Goal: Information Seeking & Learning: Learn about a topic

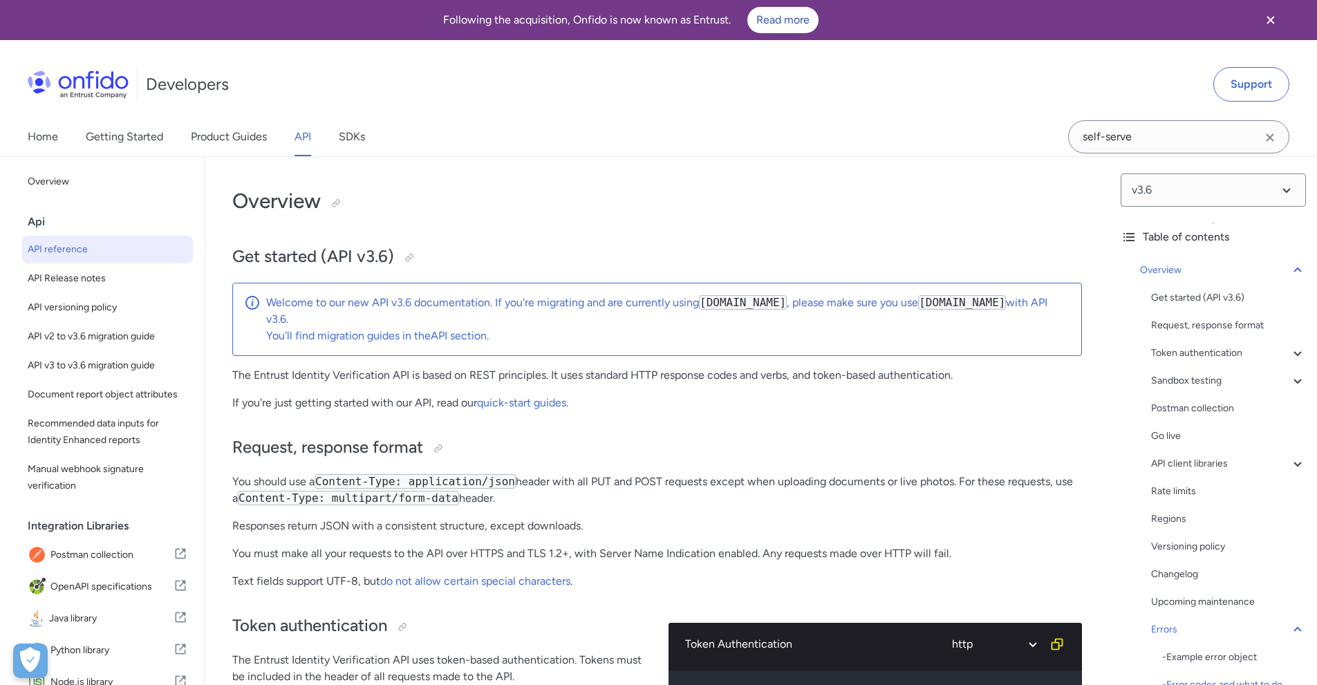
select select "http"
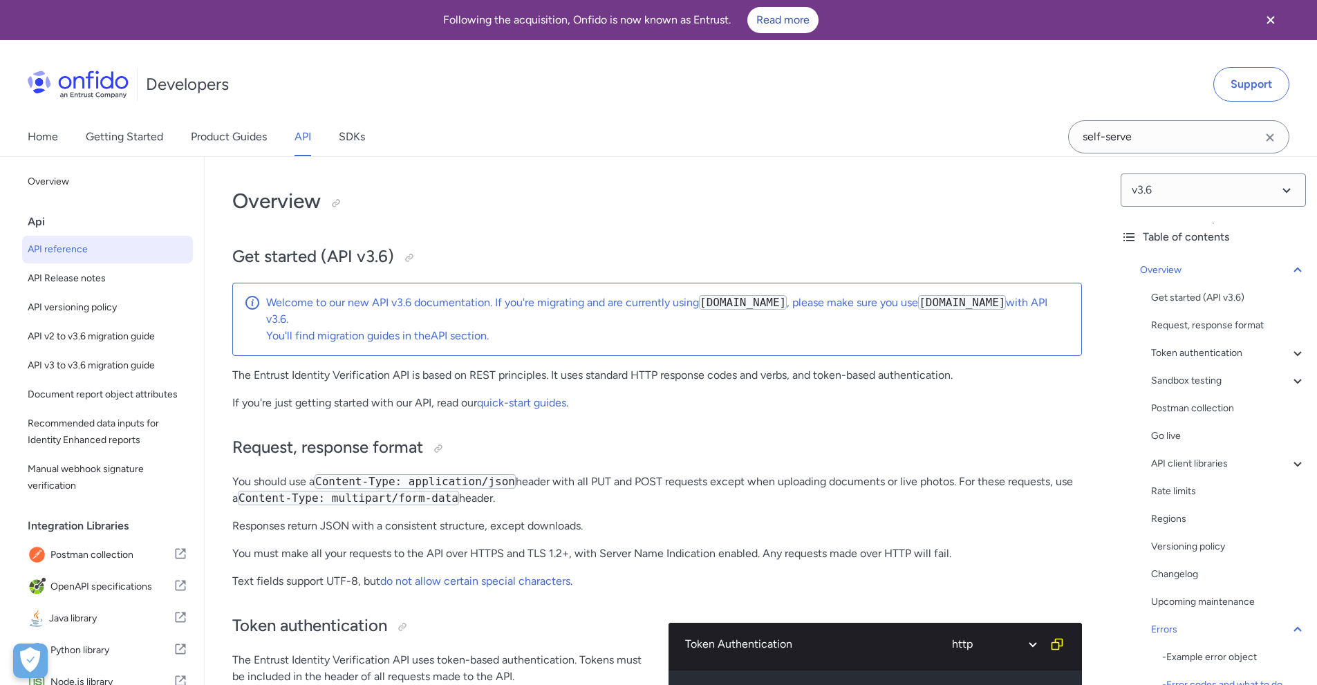
select select "http"
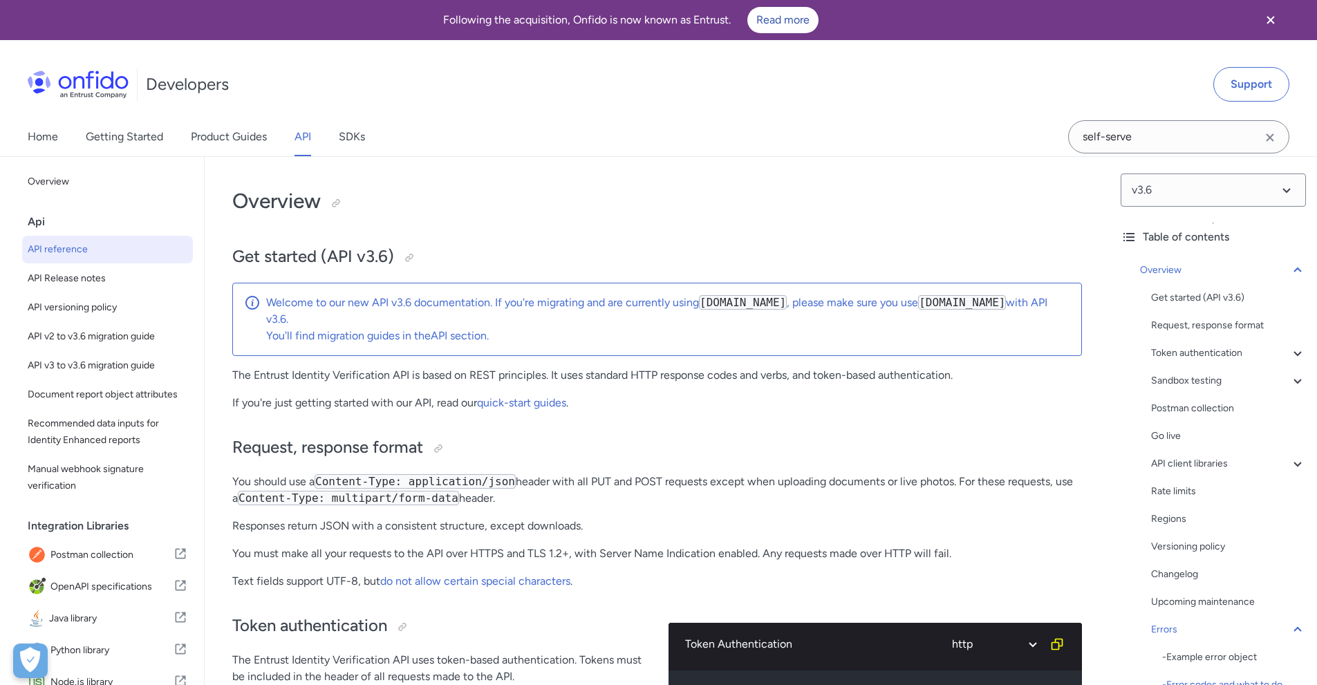
select select "http"
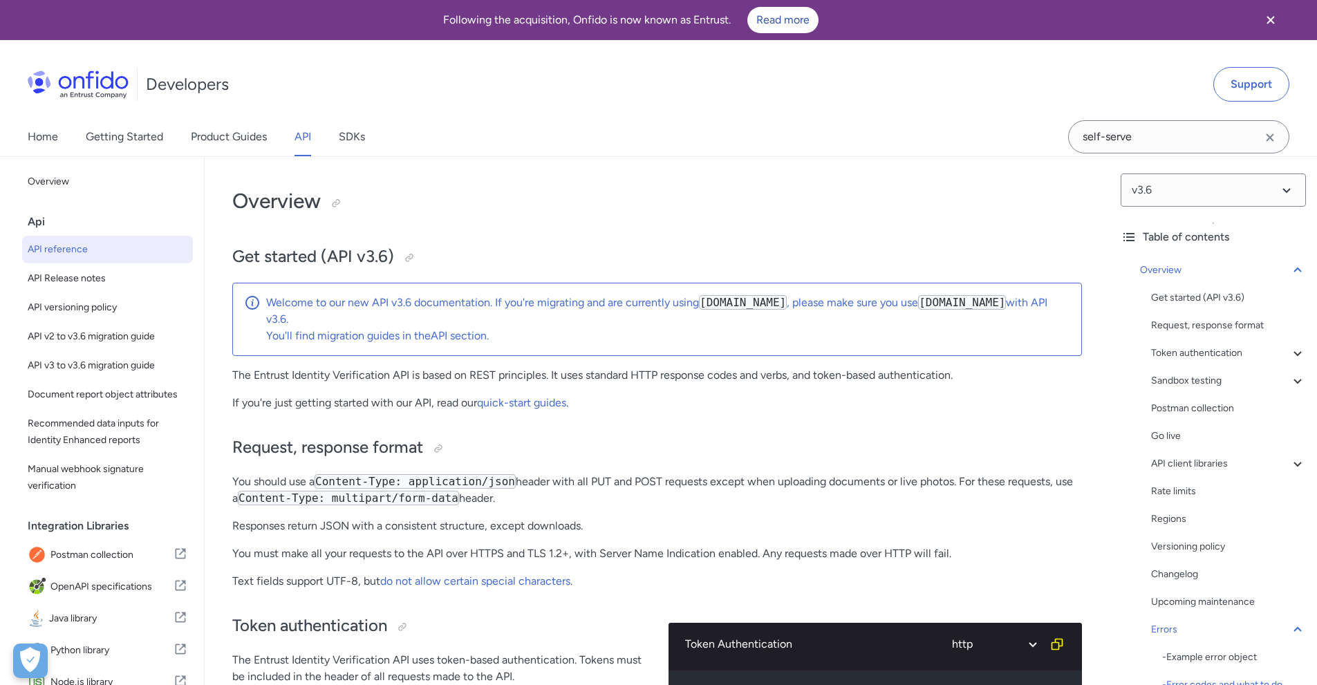
select select "http"
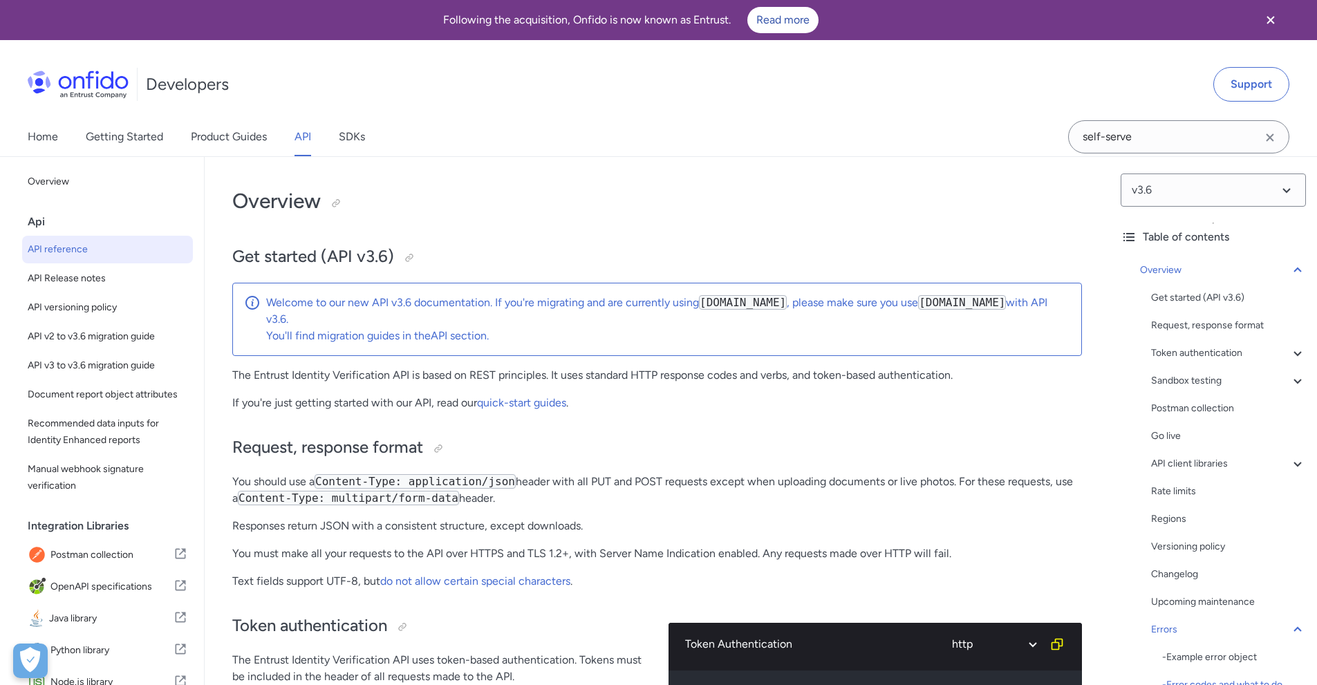
select select "http"
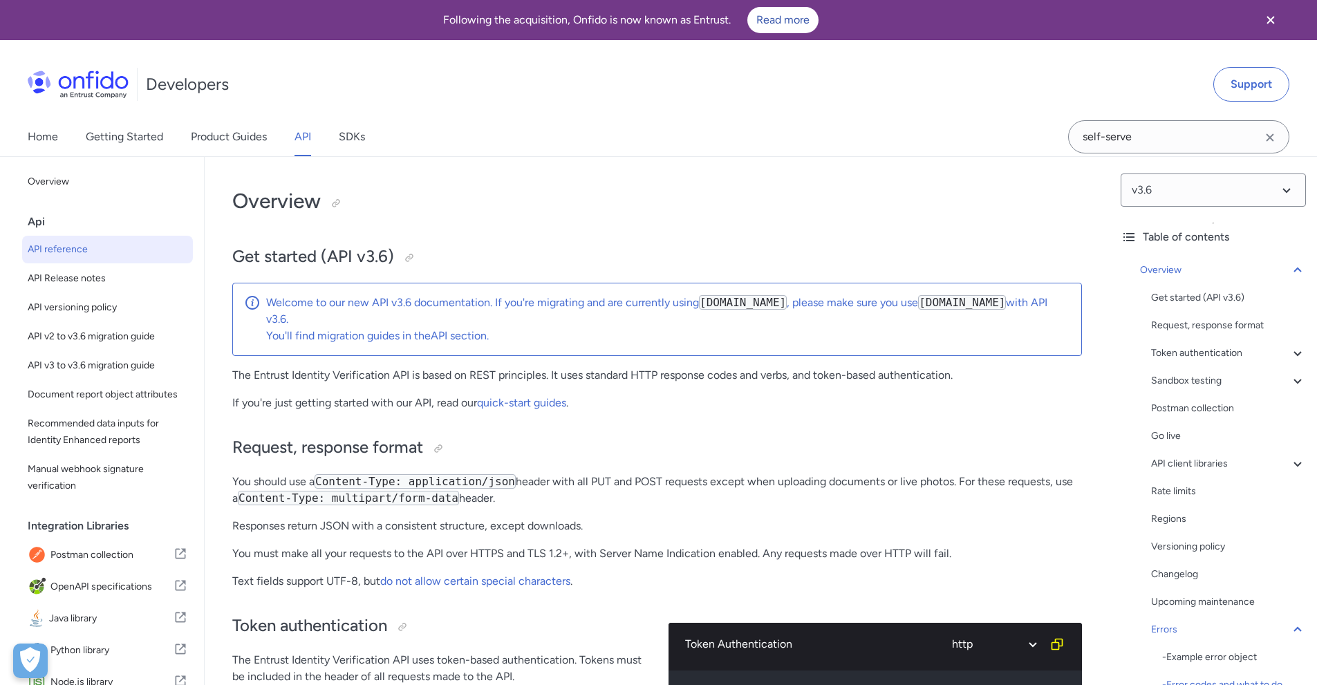
select select "http"
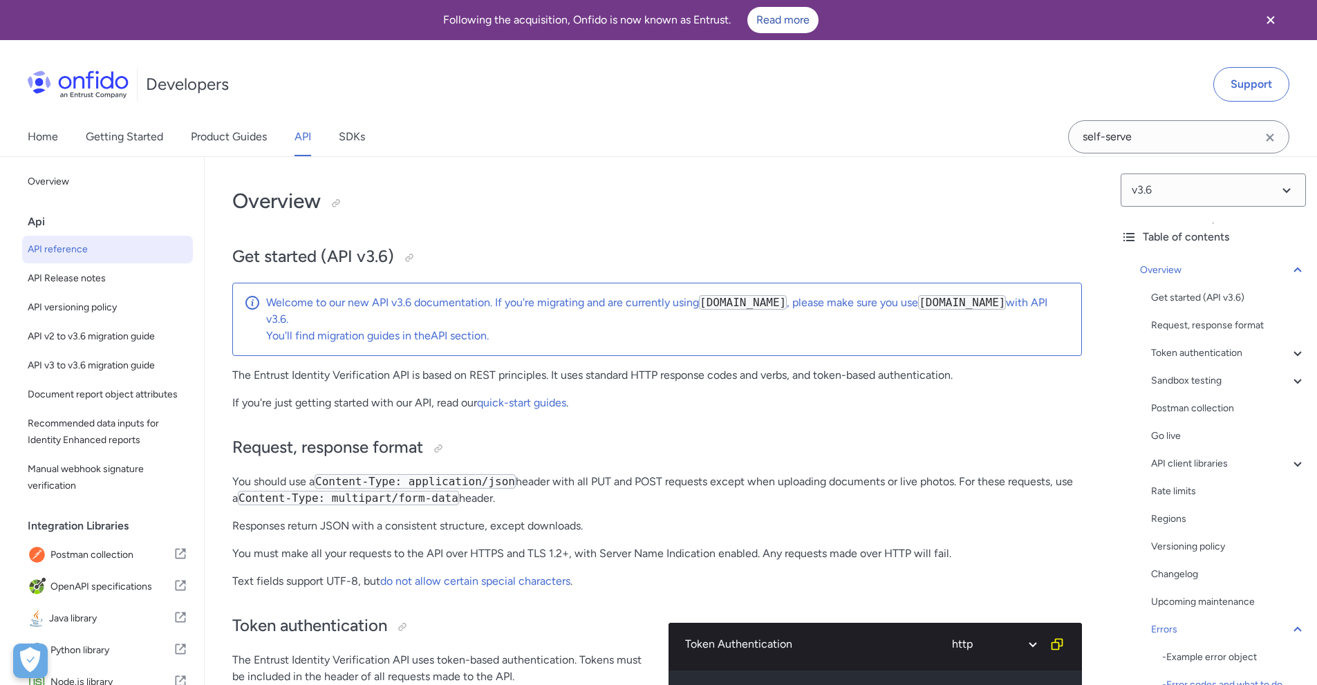
select select "http"
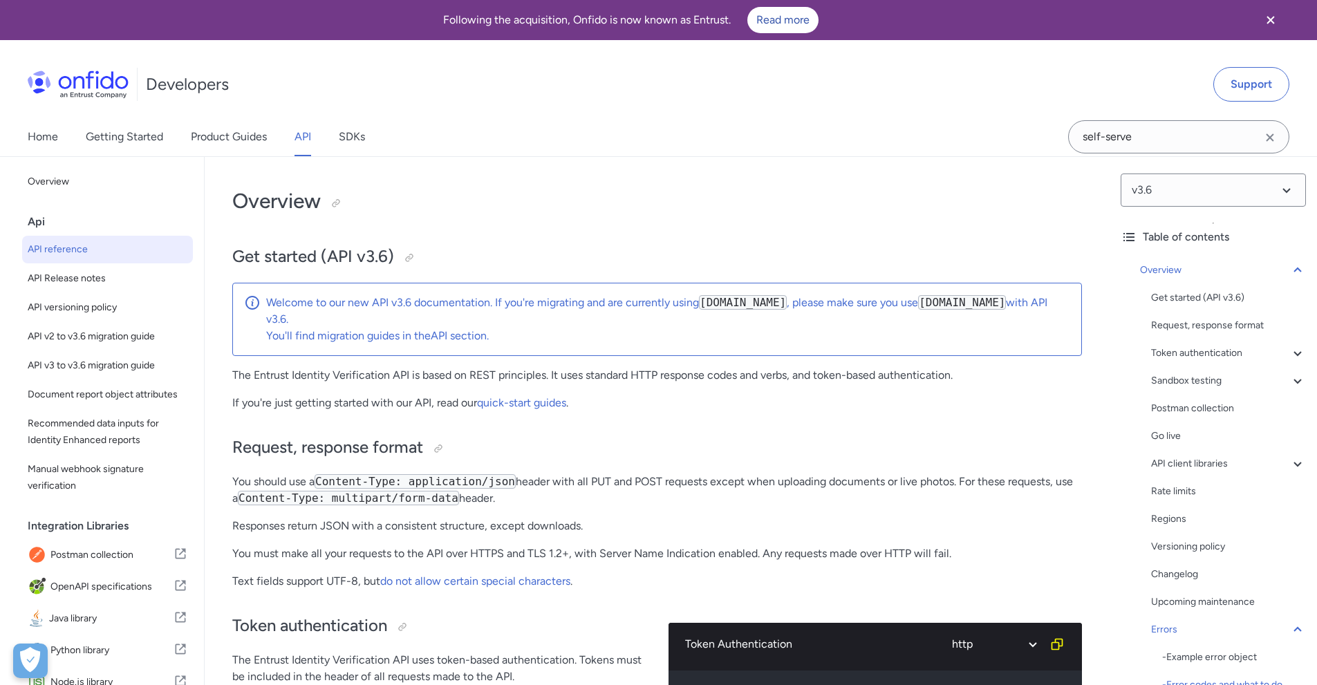
select select "http"
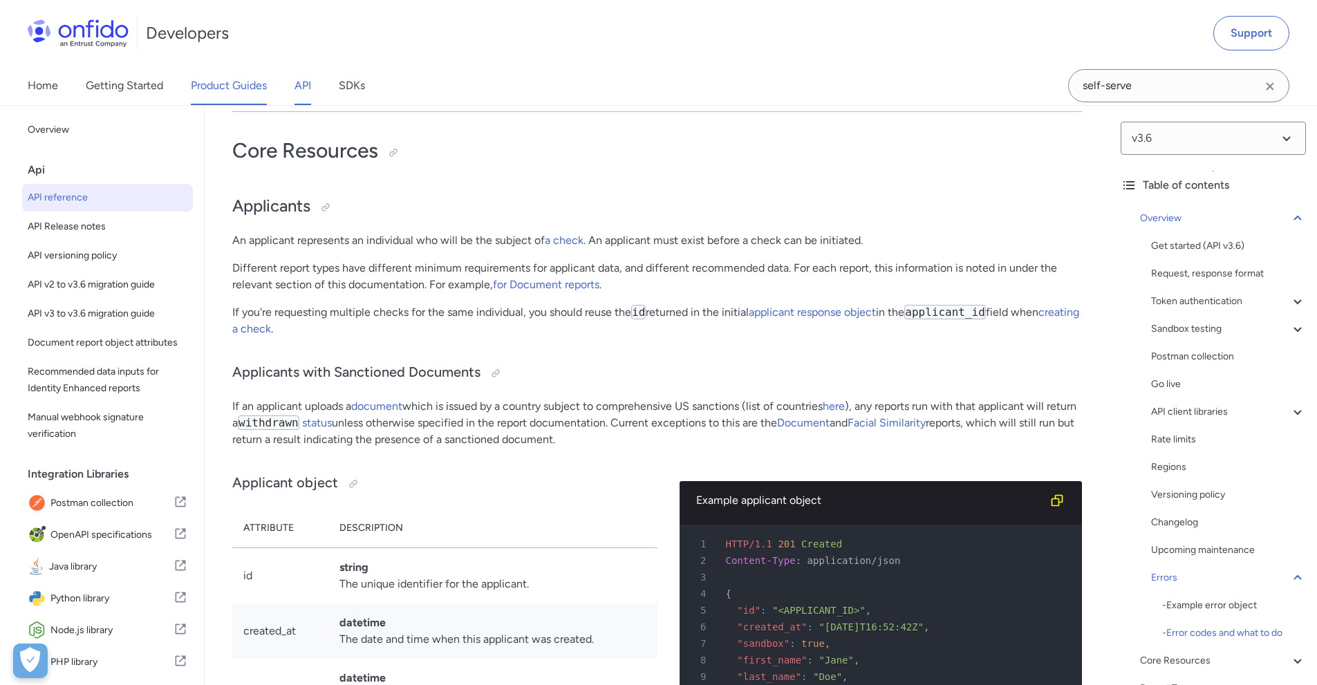
scroll to position [50, 0]
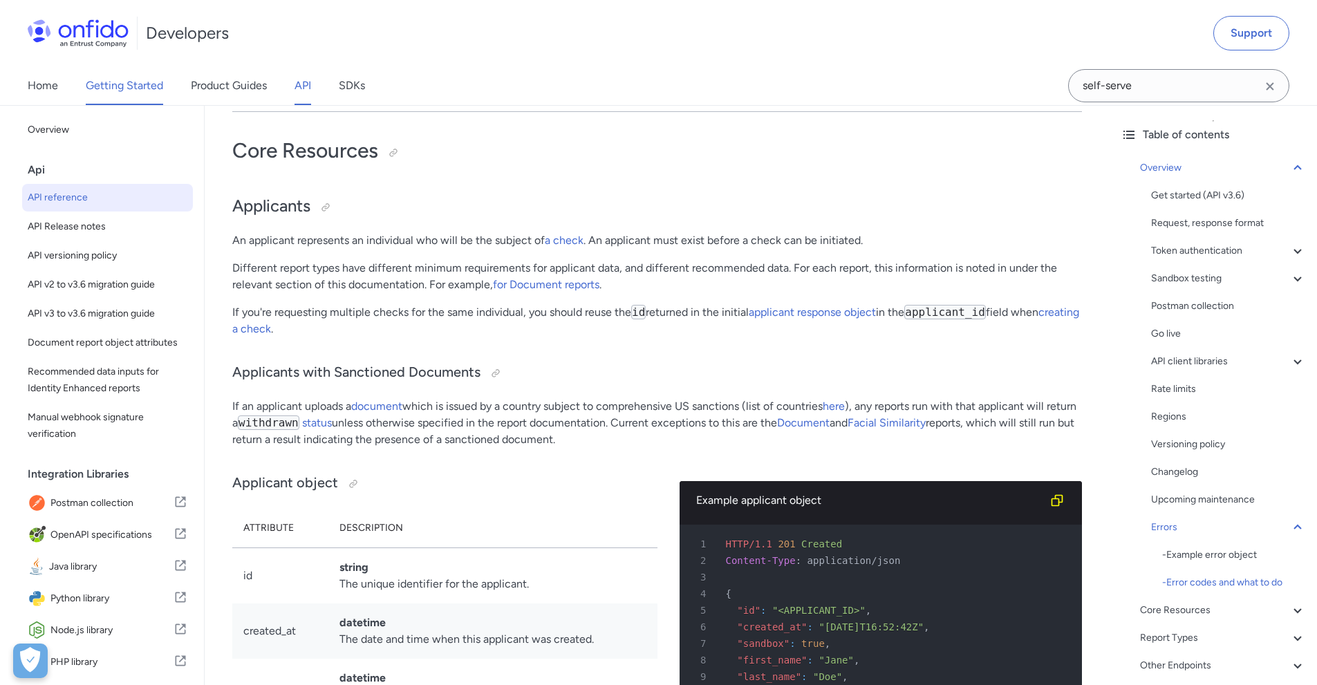
click at [138, 88] on link "Getting Started" at bounding box center [124, 85] width 77 height 39
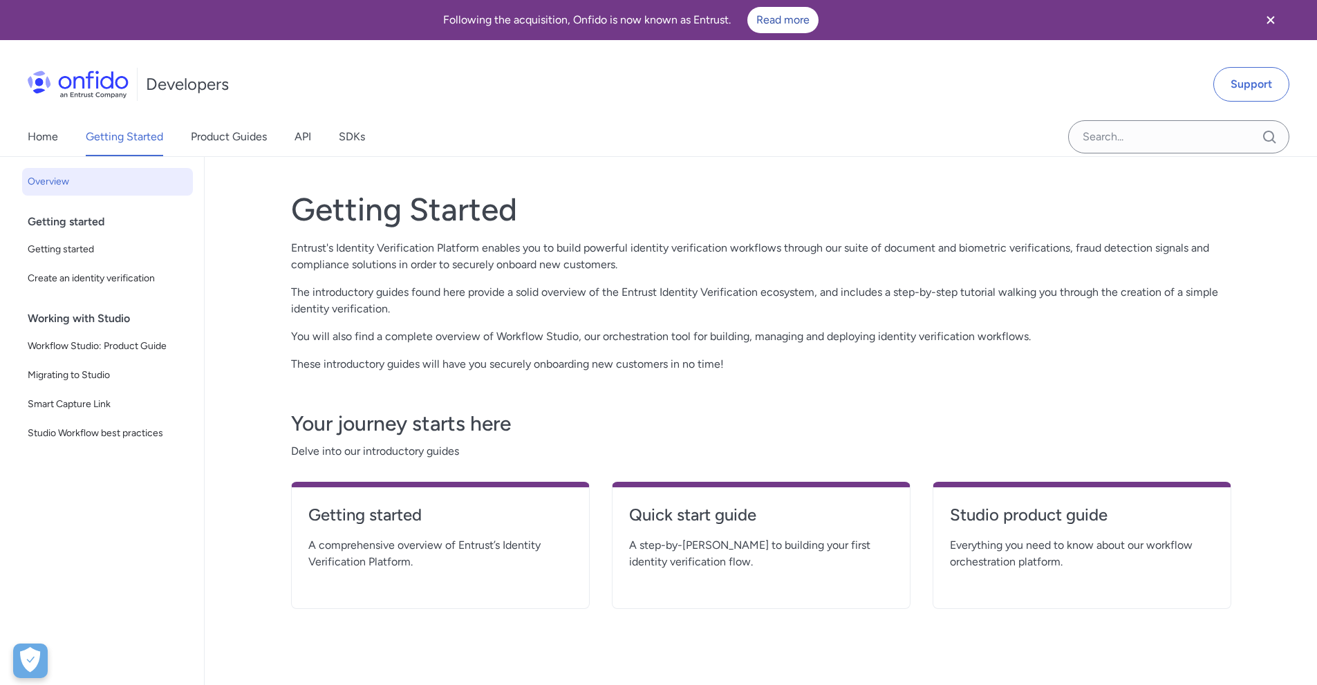
click at [224, 139] on link "Product Guides" at bounding box center [229, 137] width 76 height 39
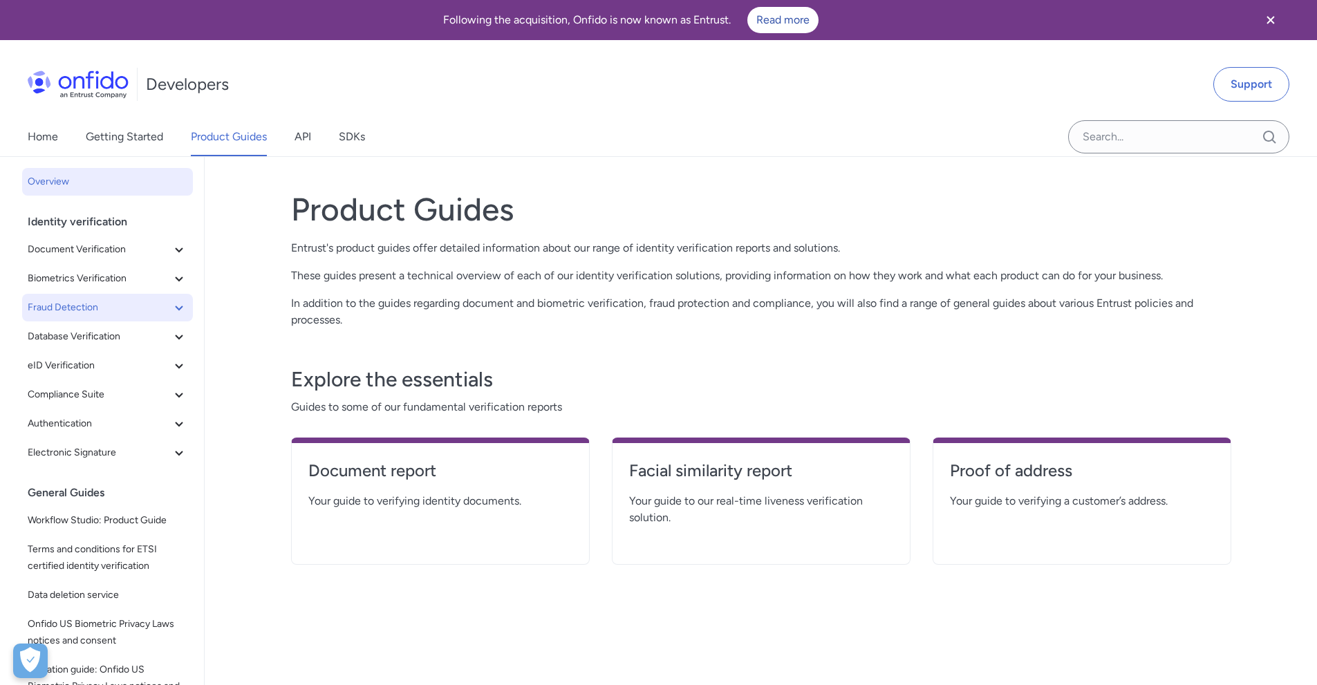
click at [109, 308] on span "Fraud Detection" at bounding box center [99, 307] width 143 height 17
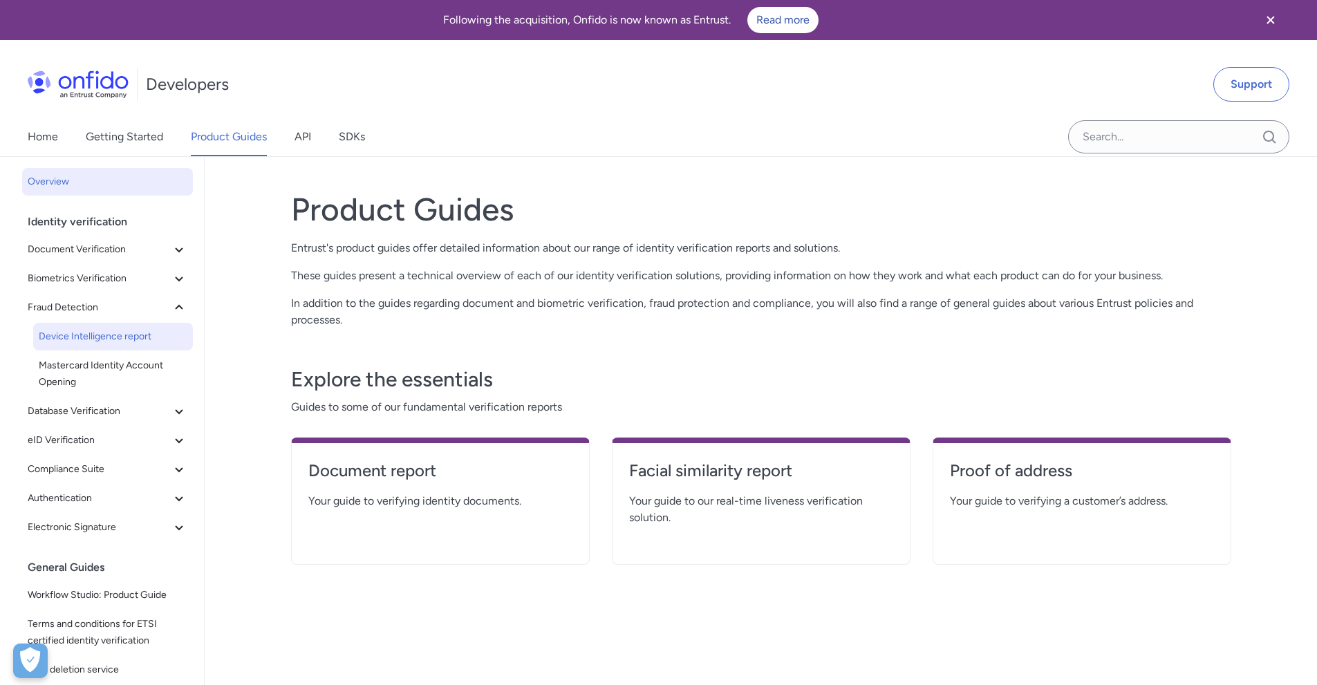
click at [115, 339] on span "Device Intelligence report" at bounding box center [113, 336] width 149 height 17
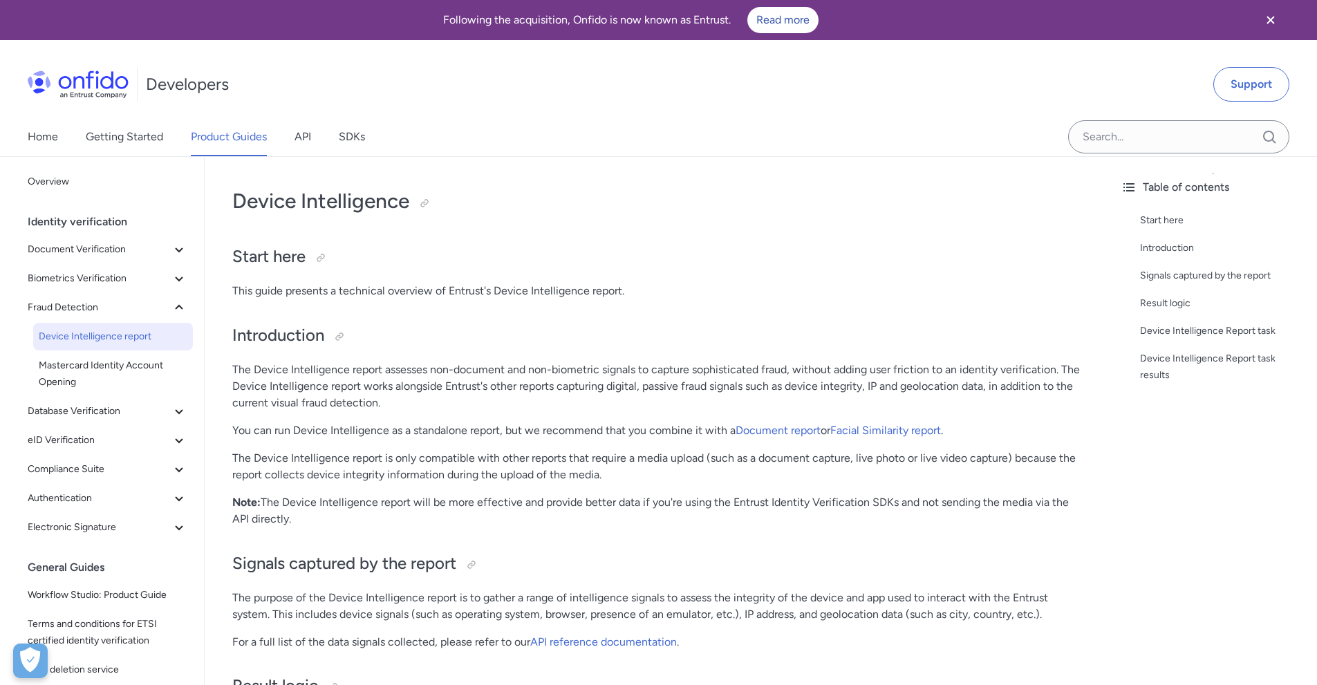
scroll to position [69, 0]
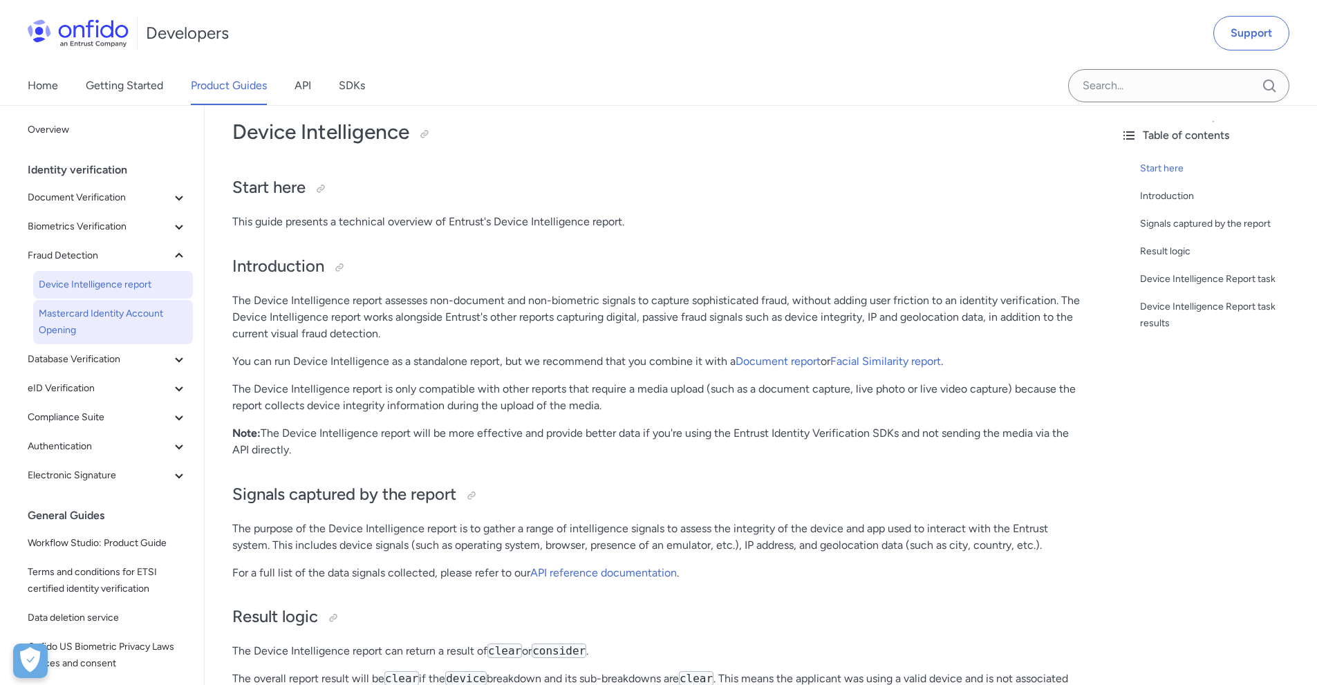
click at [141, 324] on span "Mastercard Identity Account Opening" at bounding box center [113, 322] width 149 height 33
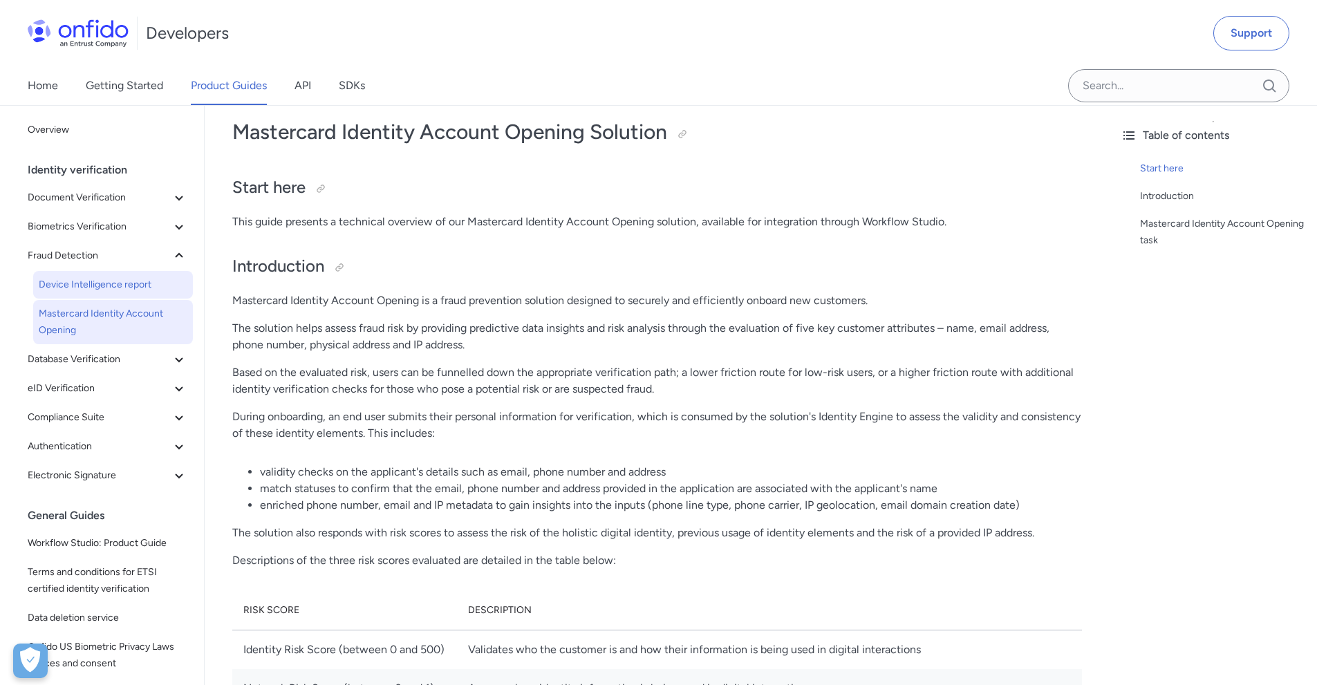
click at [70, 293] on link "Device Intelligence report" at bounding box center [113, 285] width 160 height 28
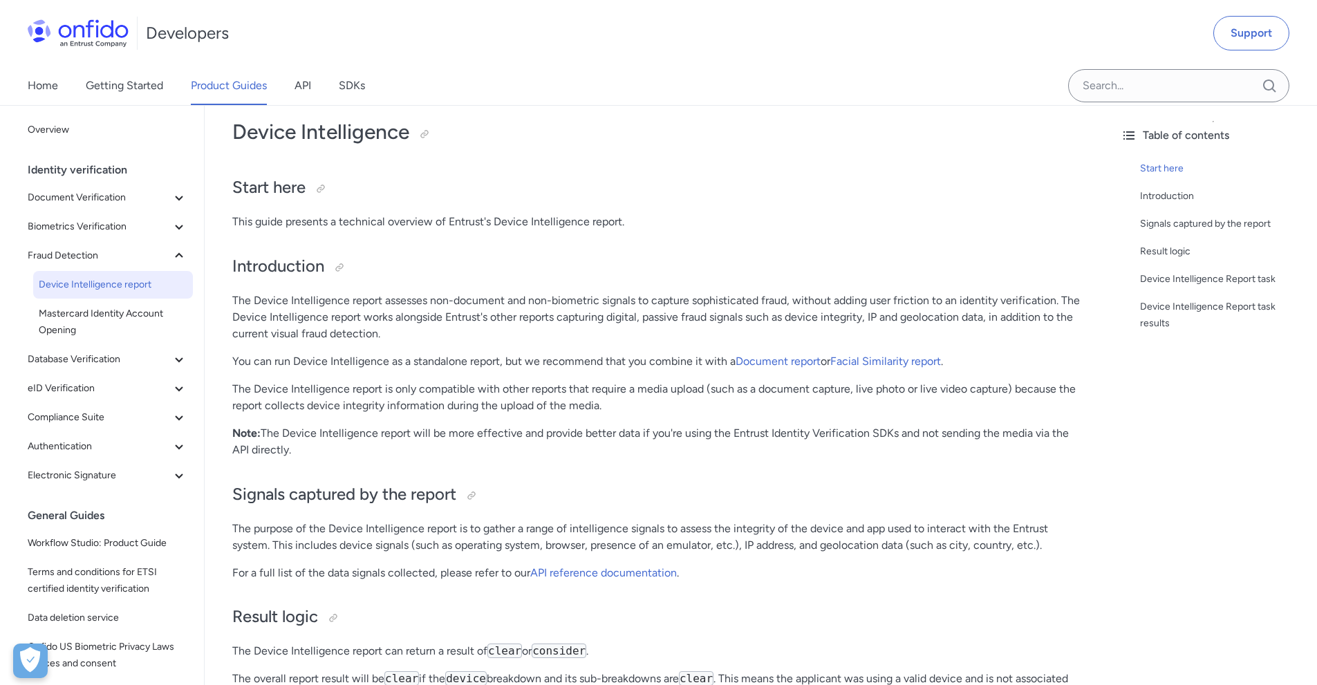
click at [494, 385] on p "The Device Intelligence report is only compatible with other reports that requi…" at bounding box center [657, 397] width 850 height 33
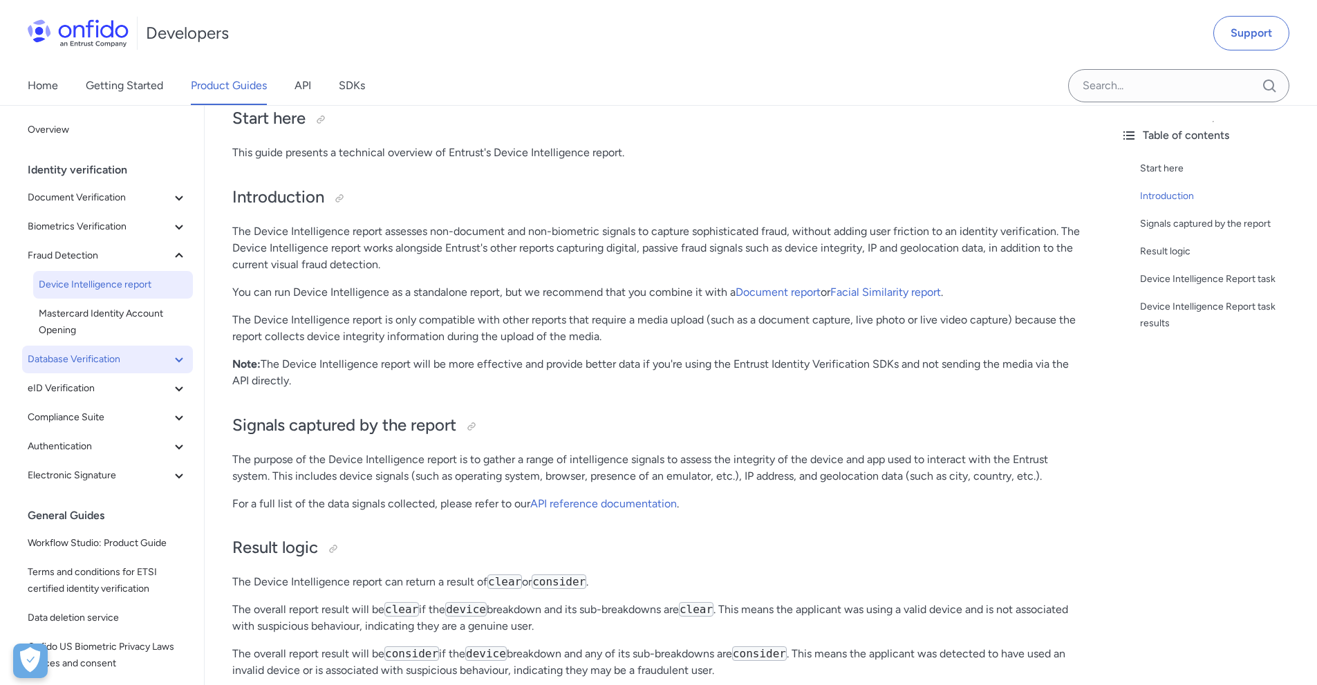
click at [53, 368] on button "Database Verification" at bounding box center [107, 360] width 171 height 28
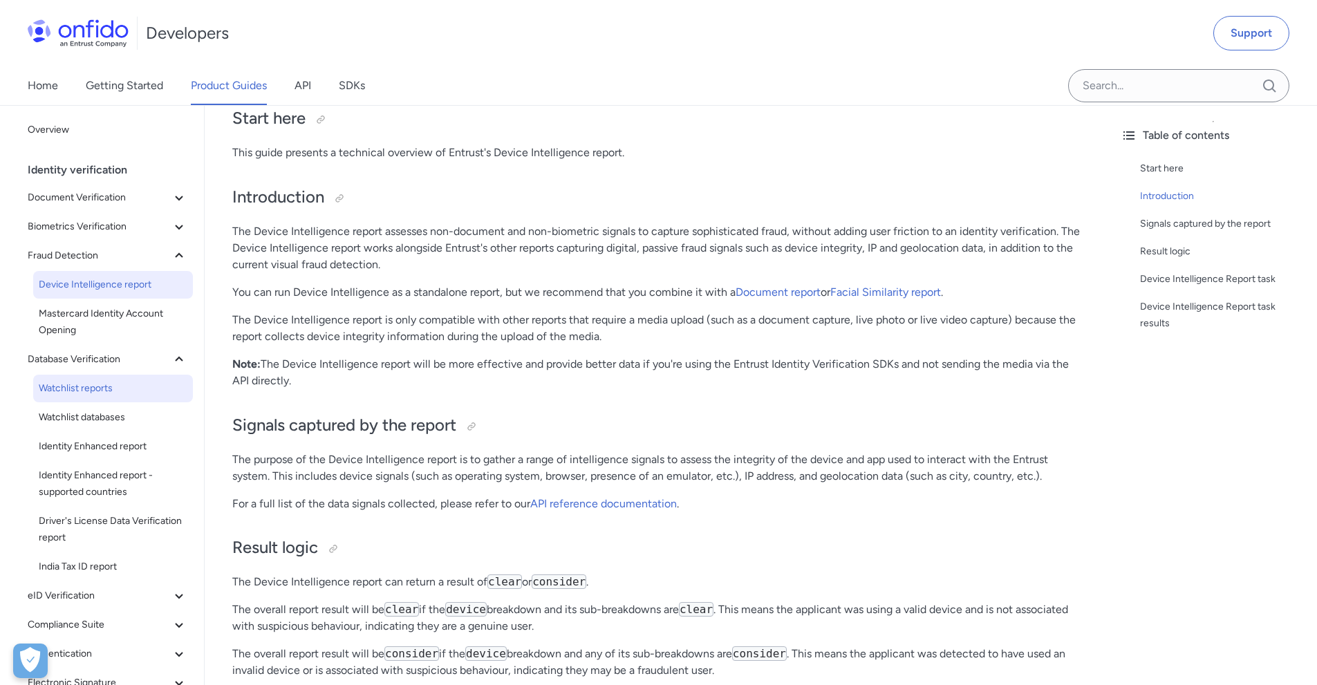
click at [85, 397] on link "Watchlist reports" at bounding box center [113, 389] width 160 height 28
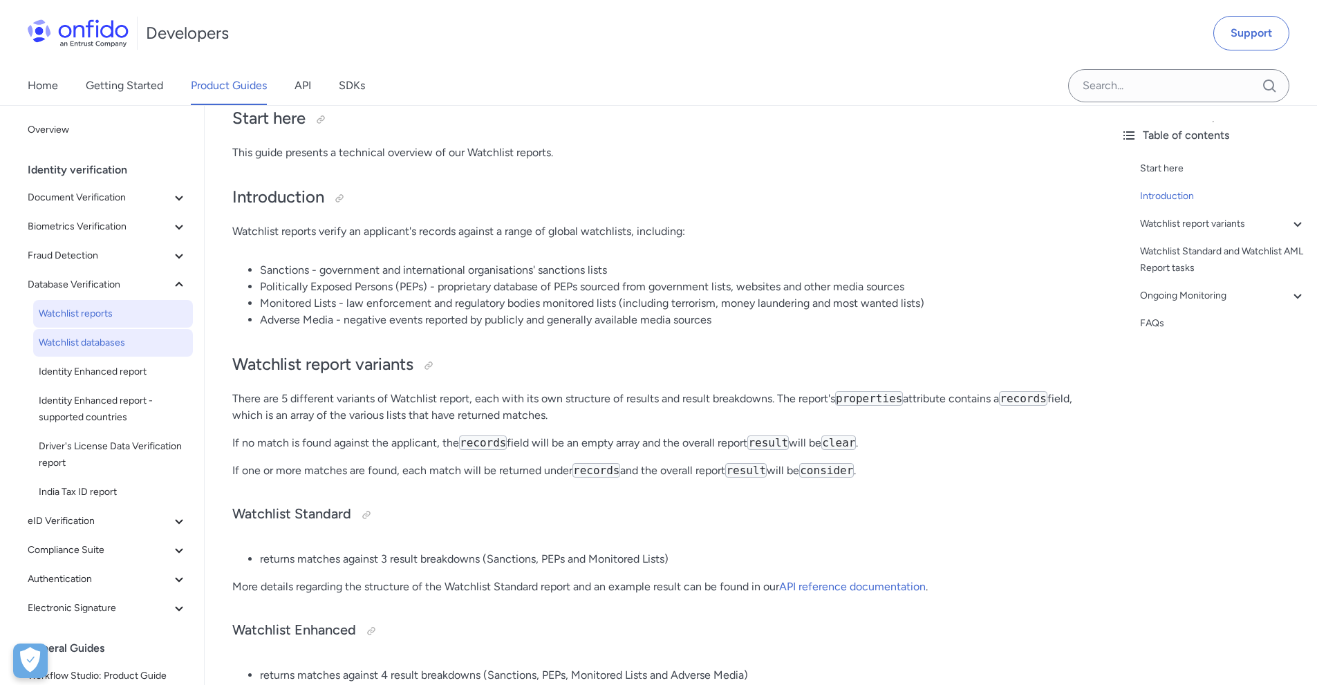
click at [89, 344] on span "Watchlist databases" at bounding box center [113, 343] width 149 height 17
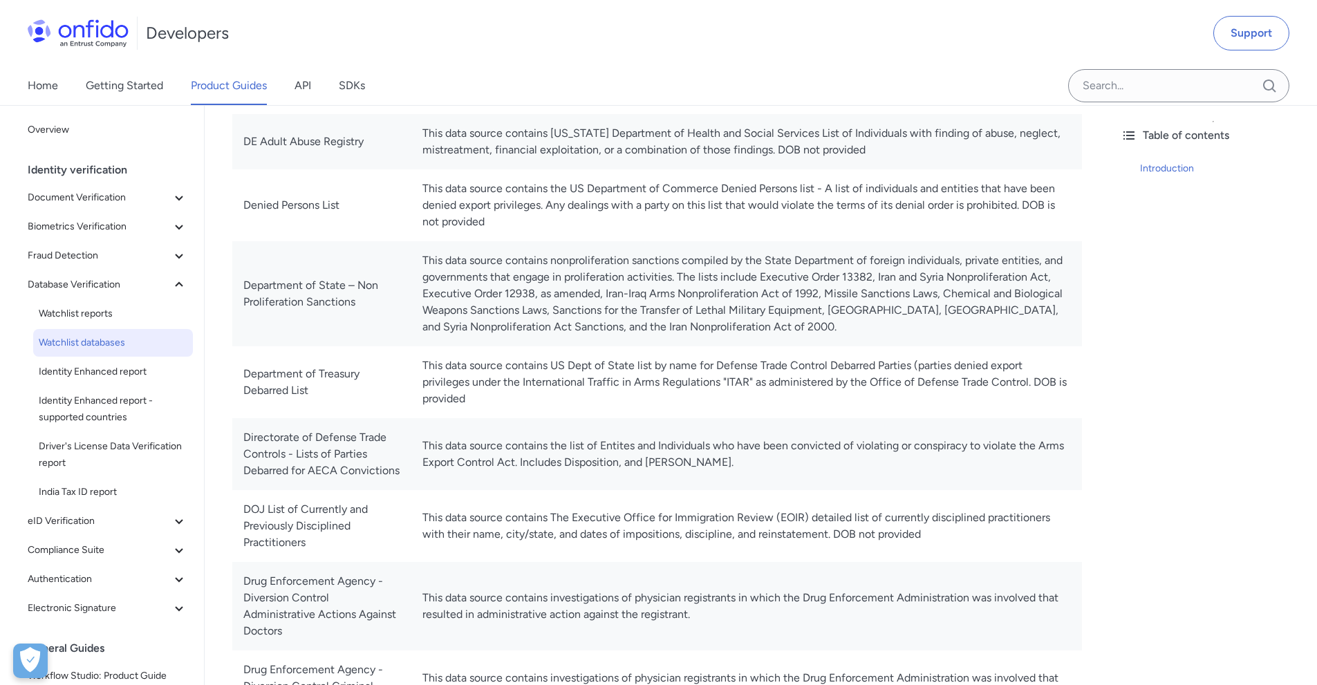
scroll to position [1659, 0]
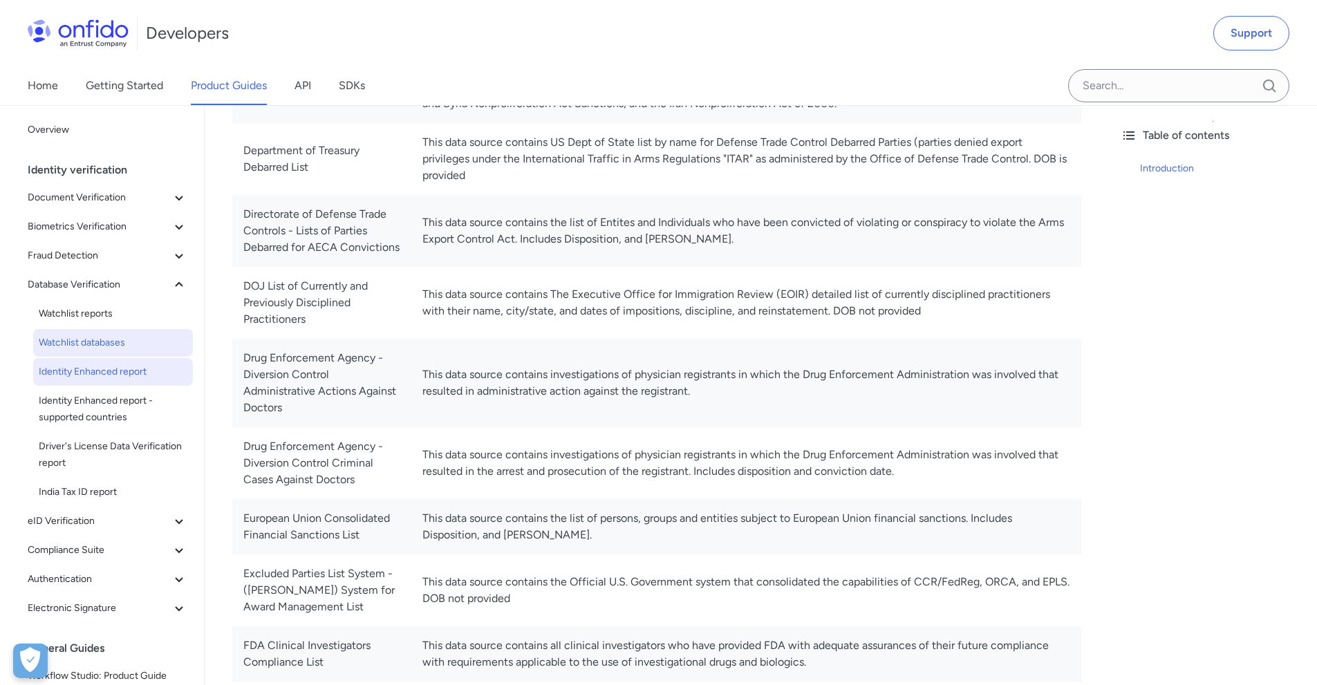
click at [104, 382] on link "Identity Enhanced report" at bounding box center [113, 372] width 160 height 28
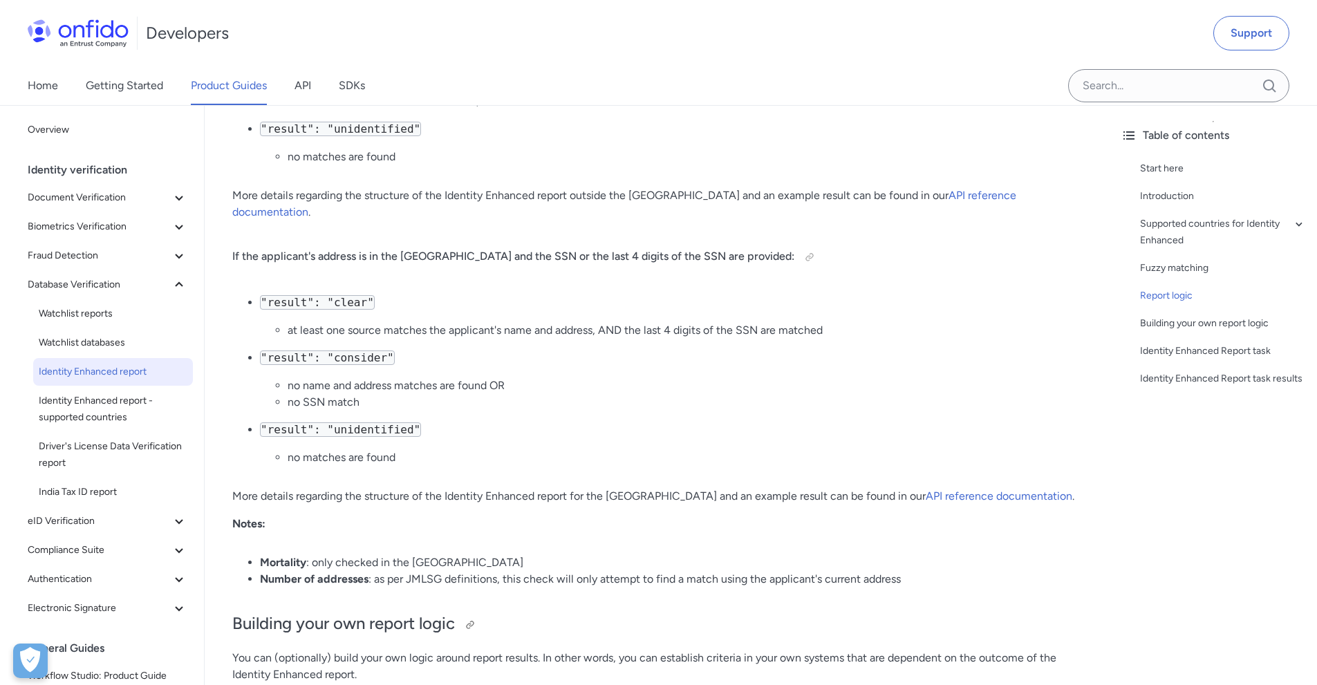
scroll to position [1797, 0]
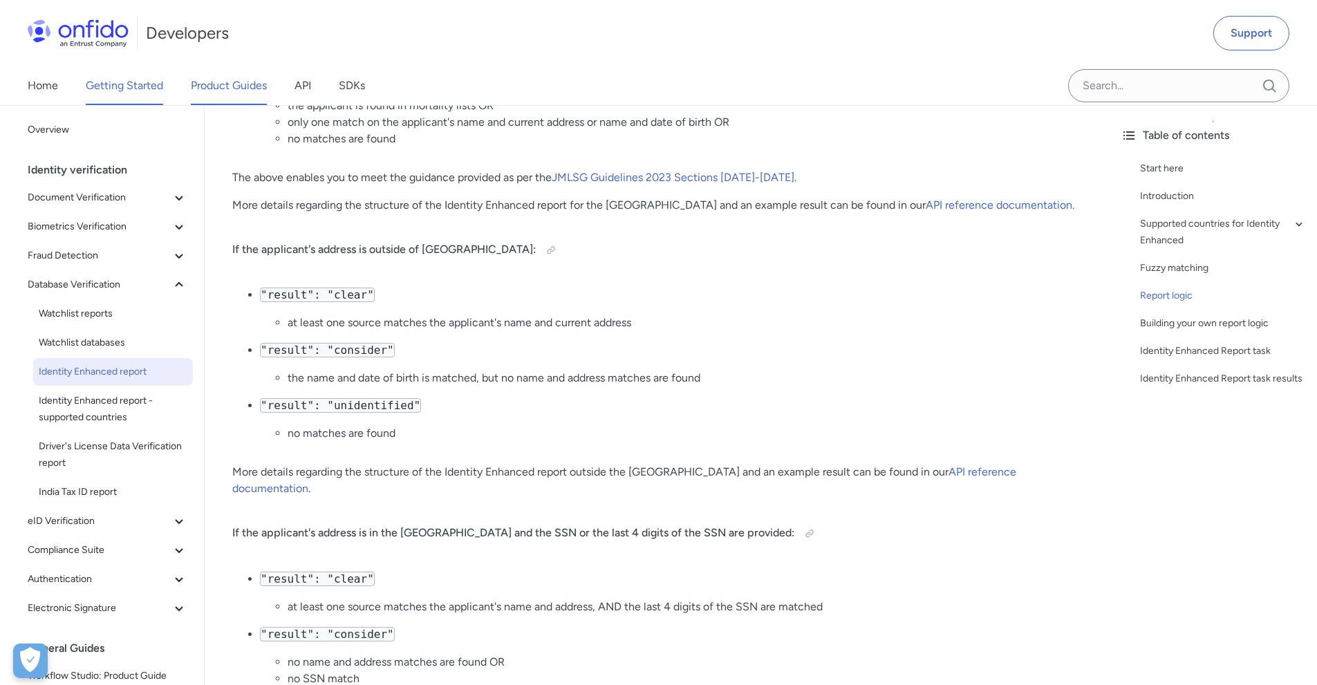
click at [148, 88] on link "Getting Started" at bounding box center [124, 85] width 77 height 39
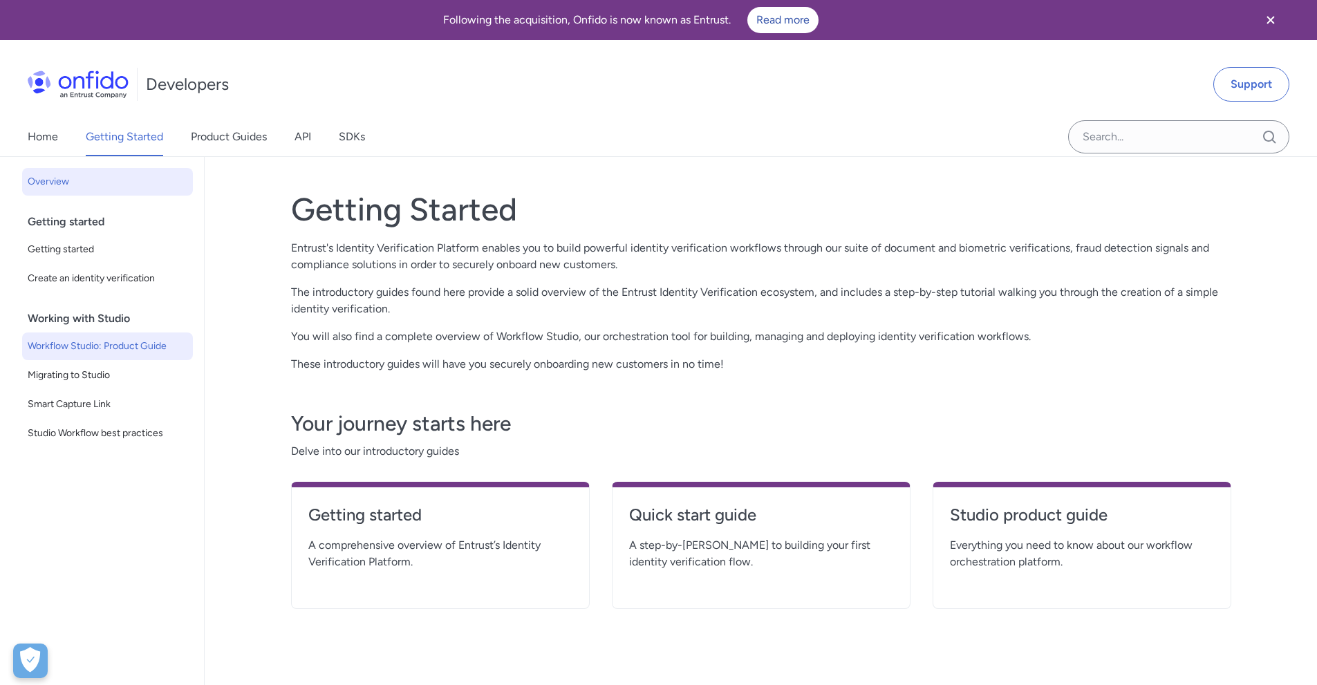
click at [114, 353] on span "Workflow Studio: Product Guide" at bounding box center [108, 346] width 160 height 17
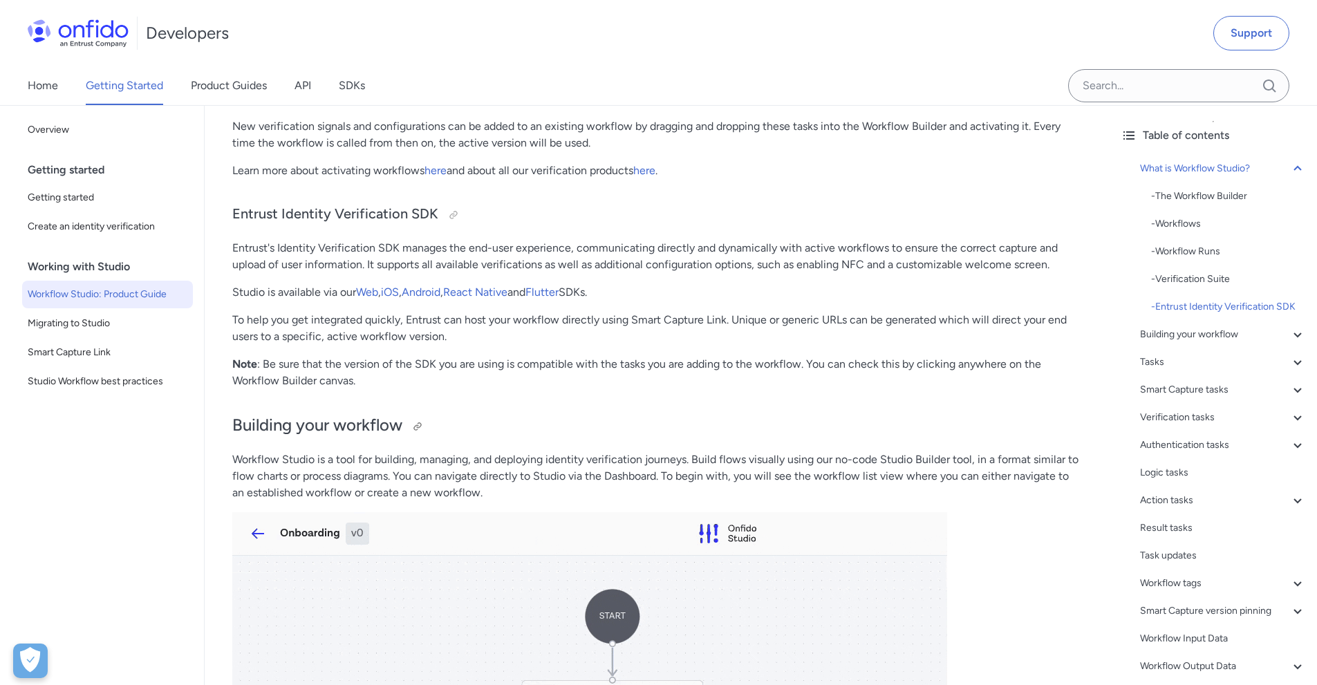
scroll to position [1383, 0]
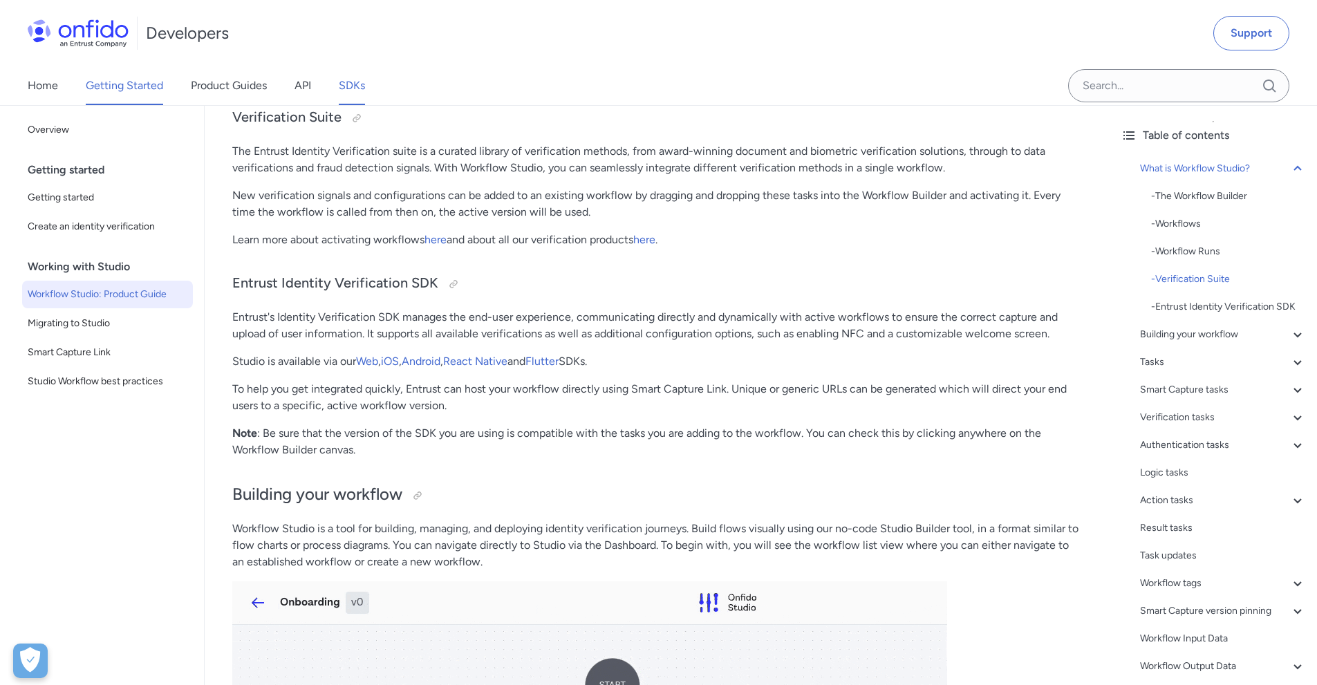
click at [364, 80] on link "SDKs" at bounding box center [352, 85] width 26 height 39
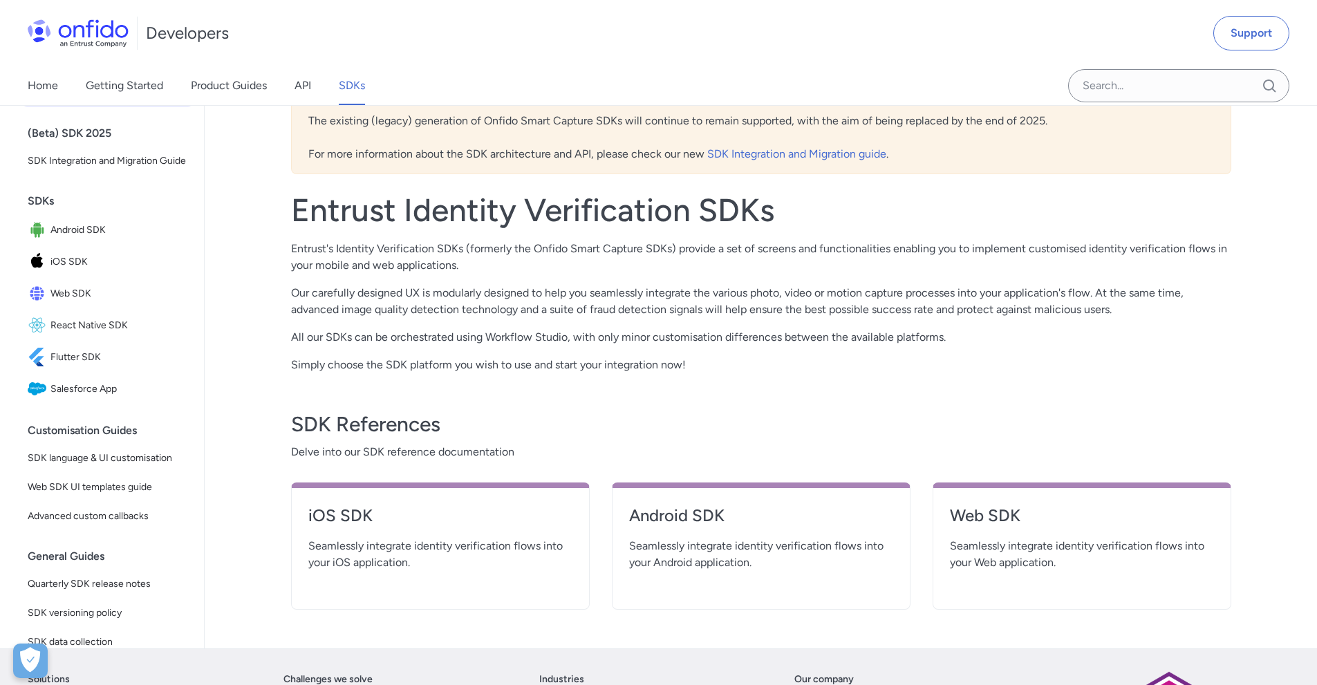
scroll to position [207, 0]
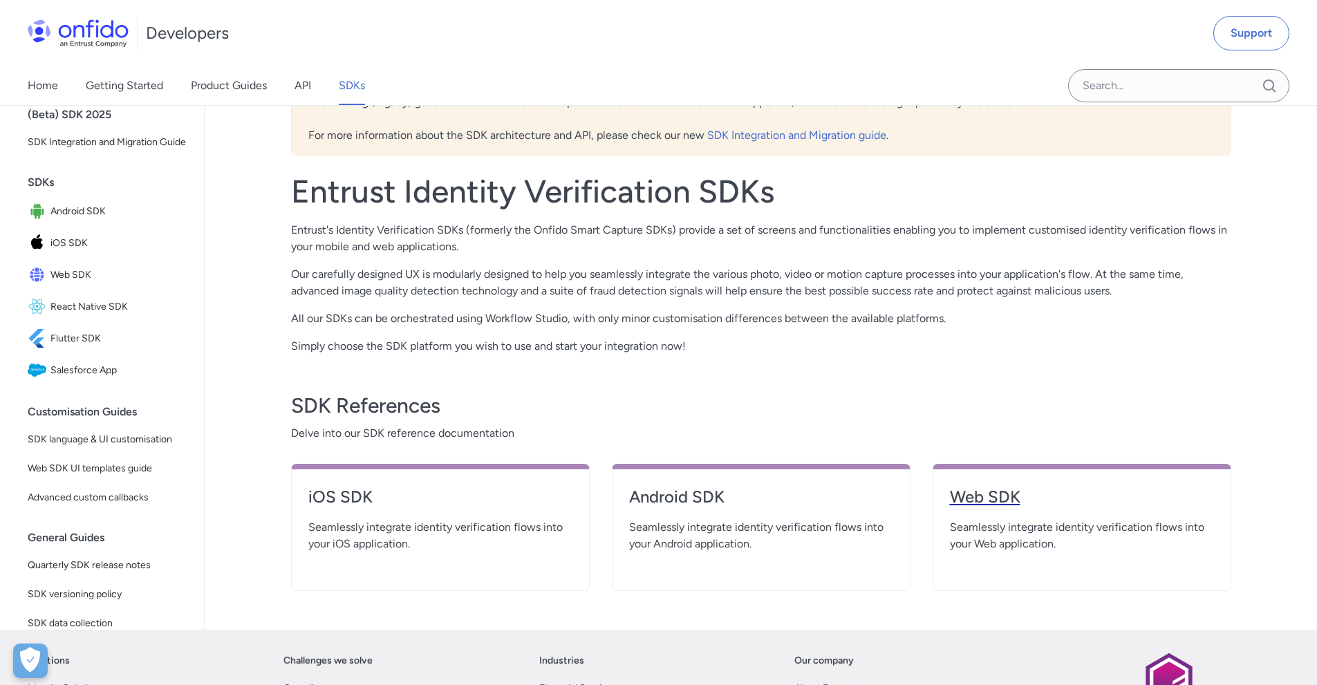
click at [982, 496] on h4 "Web SDK" at bounding box center [1082, 497] width 264 height 22
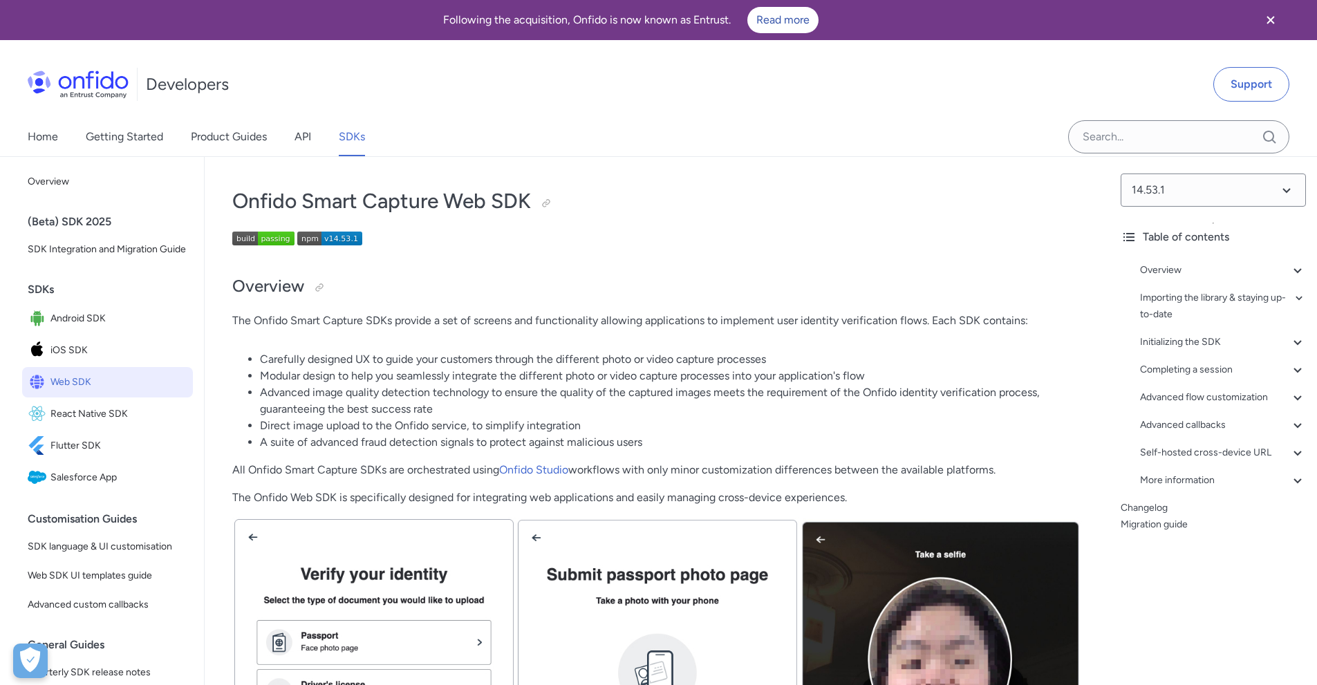
click at [351, 130] on link "SDKs" at bounding box center [352, 137] width 26 height 39
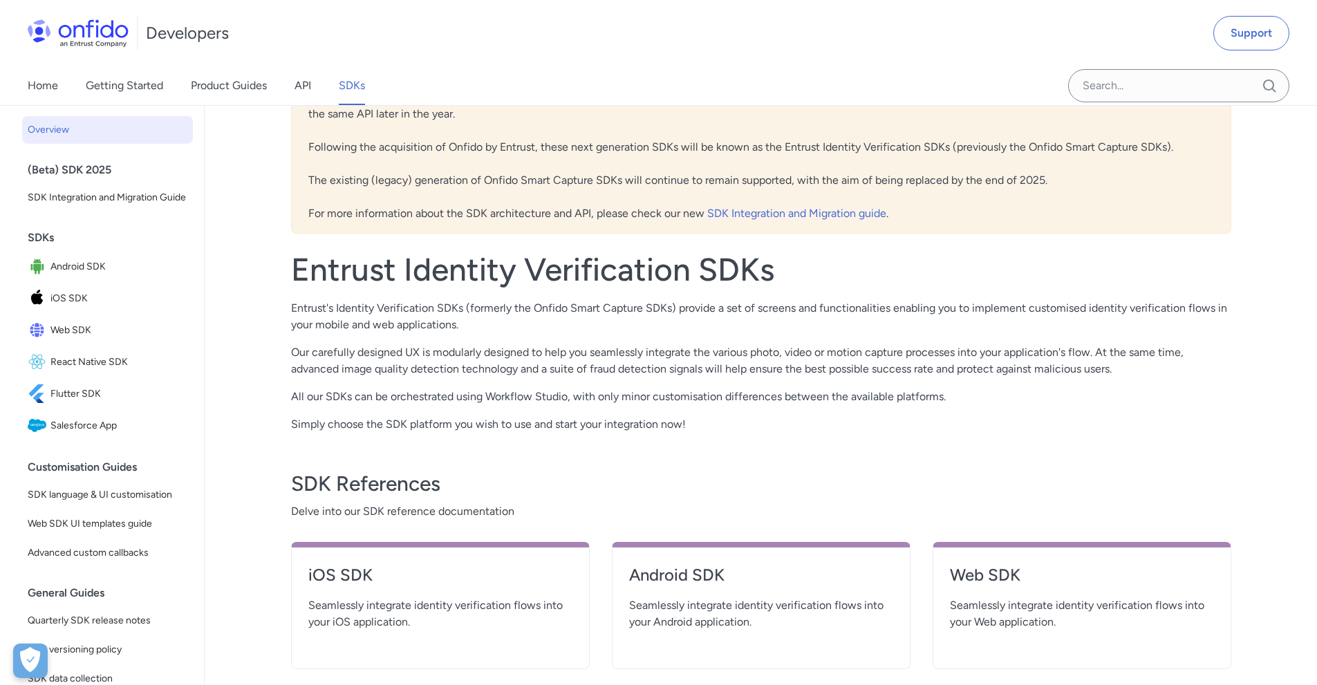
scroll to position [277, 0]
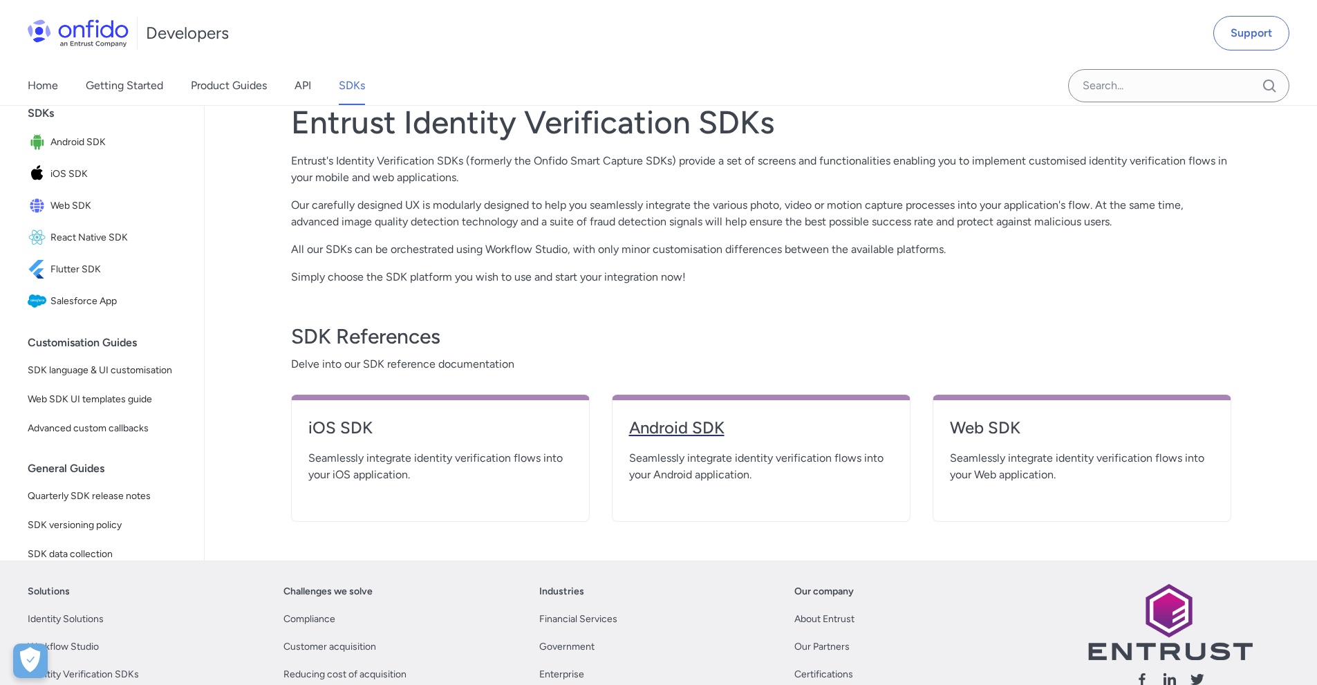
click at [694, 424] on h4 "Android SDK" at bounding box center [761, 428] width 264 height 22
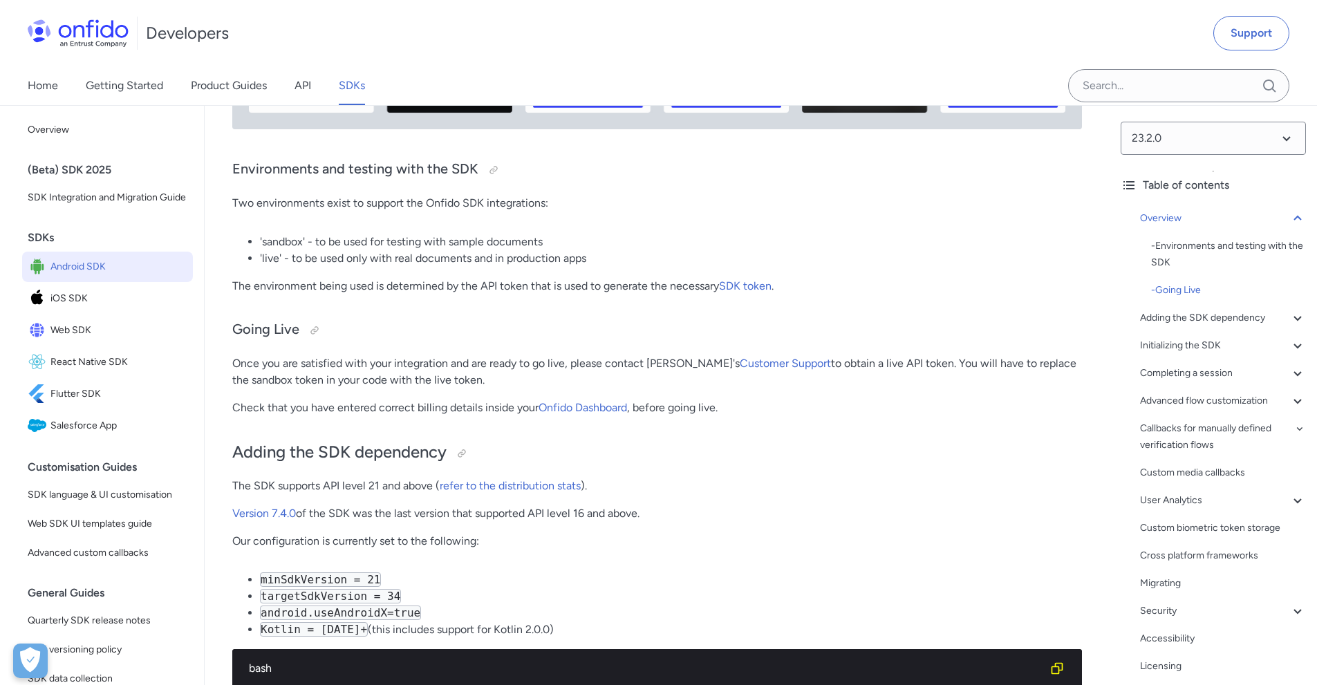
scroll to position [691, 0]
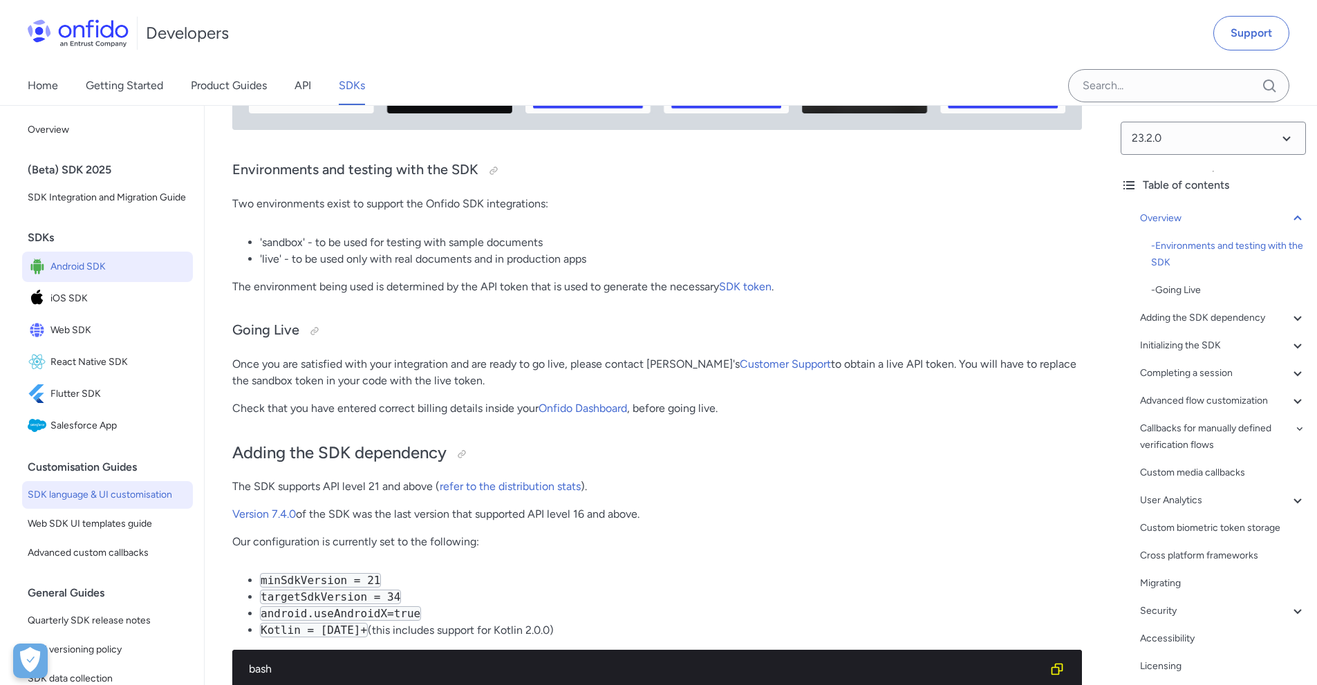
click at [115, 503] on span "SDK language & UI customisation" at bounding box center [108, 495] width 160 height 17
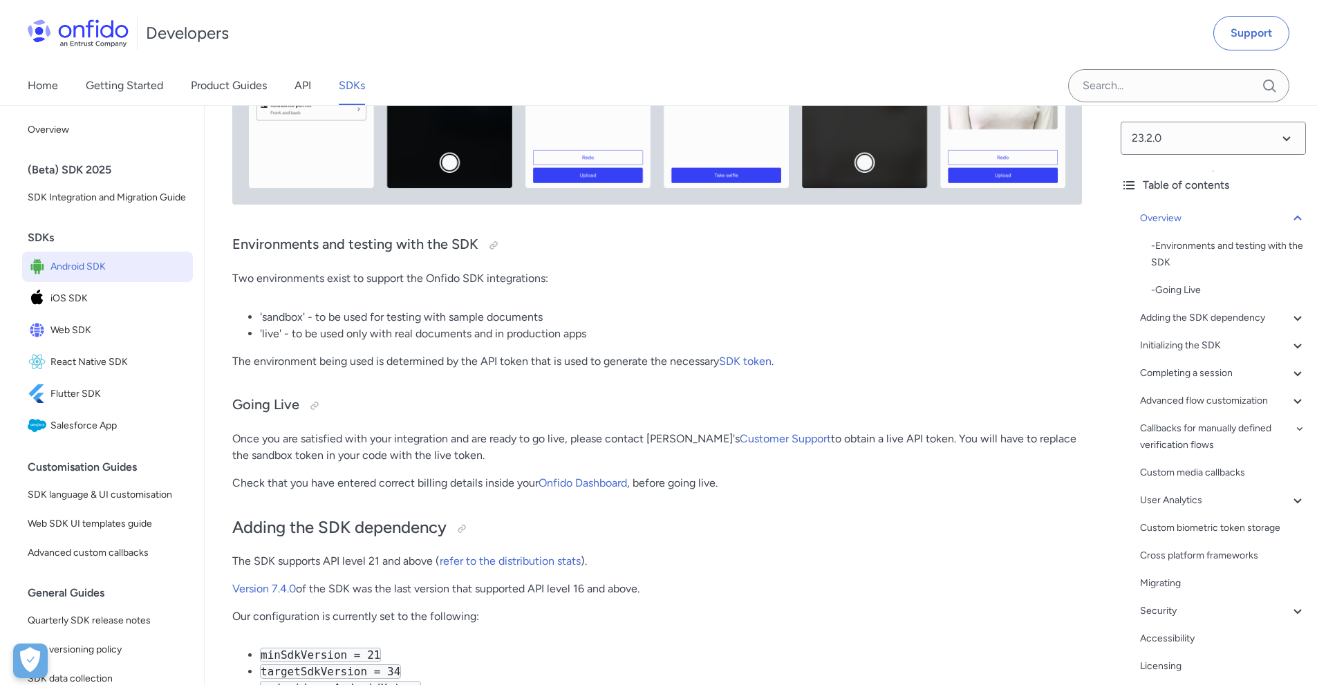
scroll to position [622, 0]
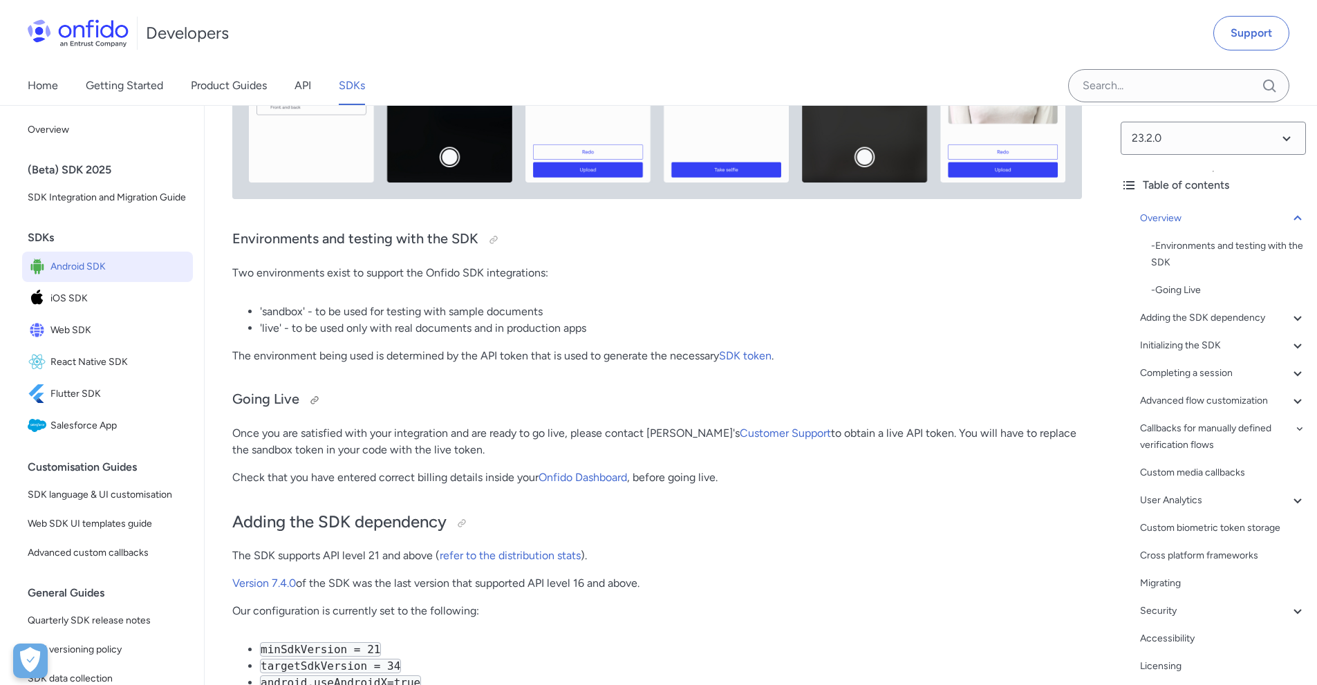
click at [650, 393] on h3 "Going Live" at bounding box center [657, 400] width 850 height 22
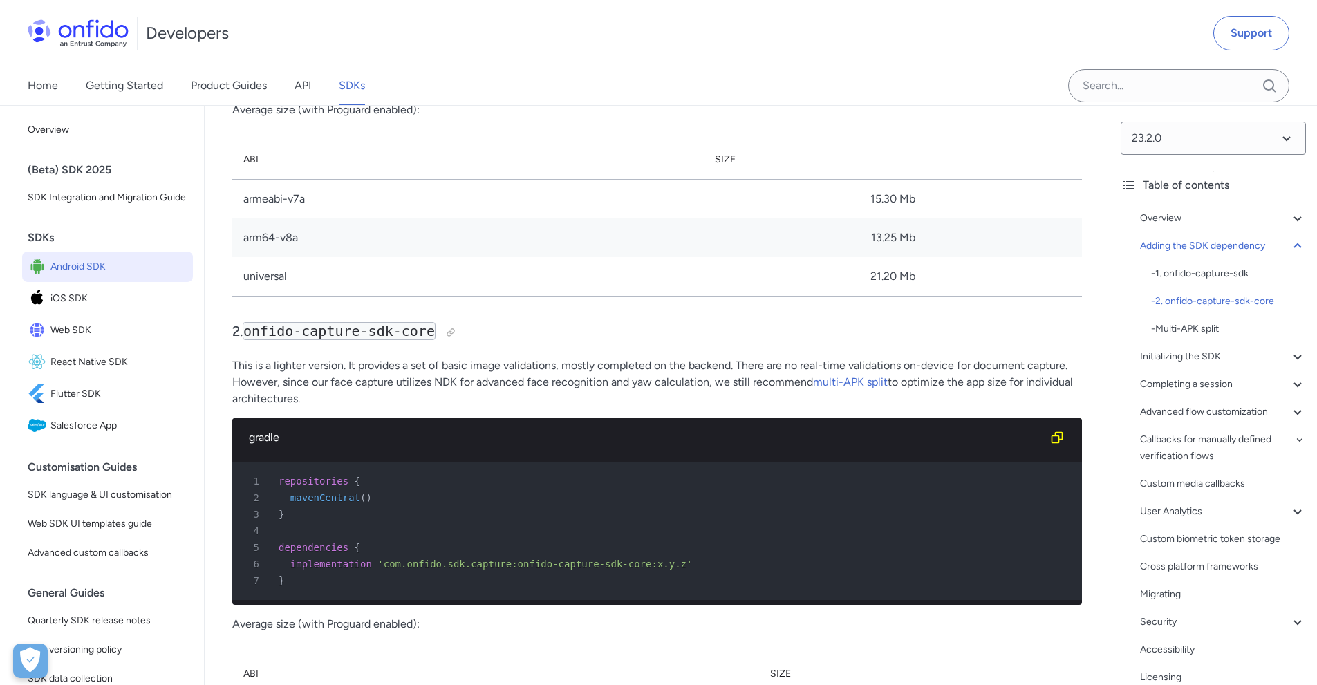
scroll to position [1826, 0]
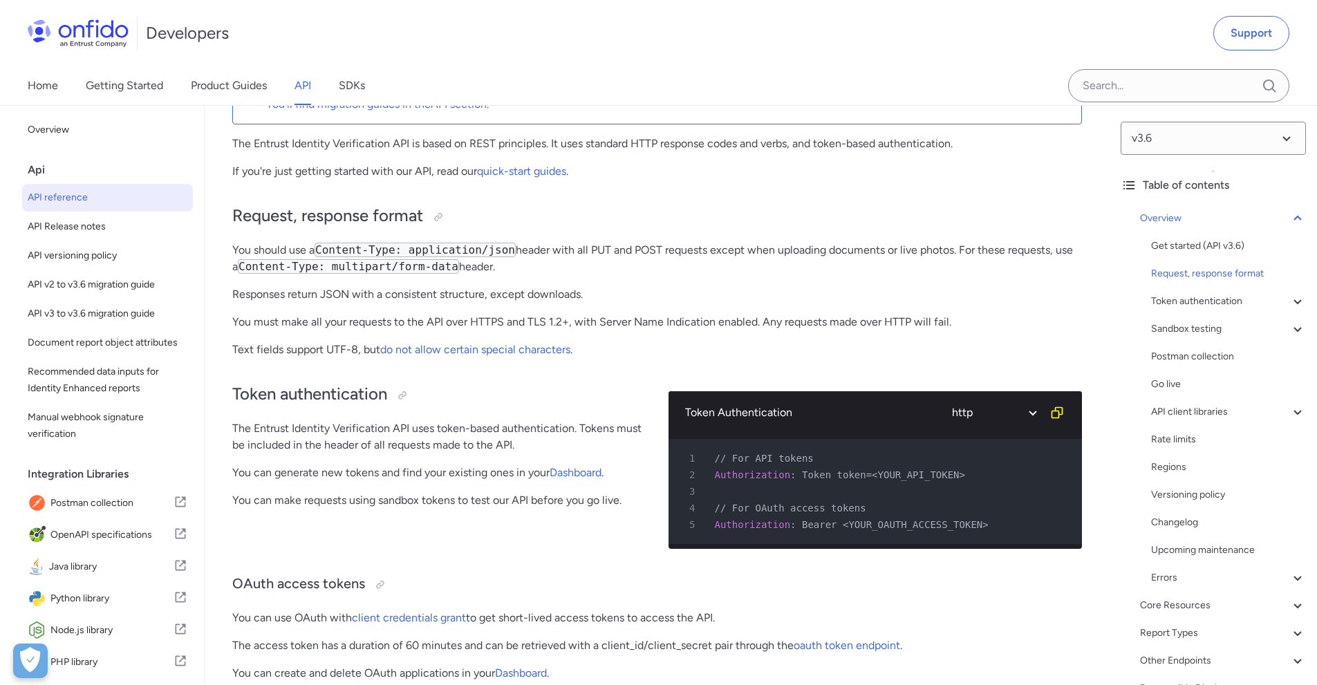
click at [539, 402] on h2 "Token authentication" at bounding box center [439, 395] width 414 height 24
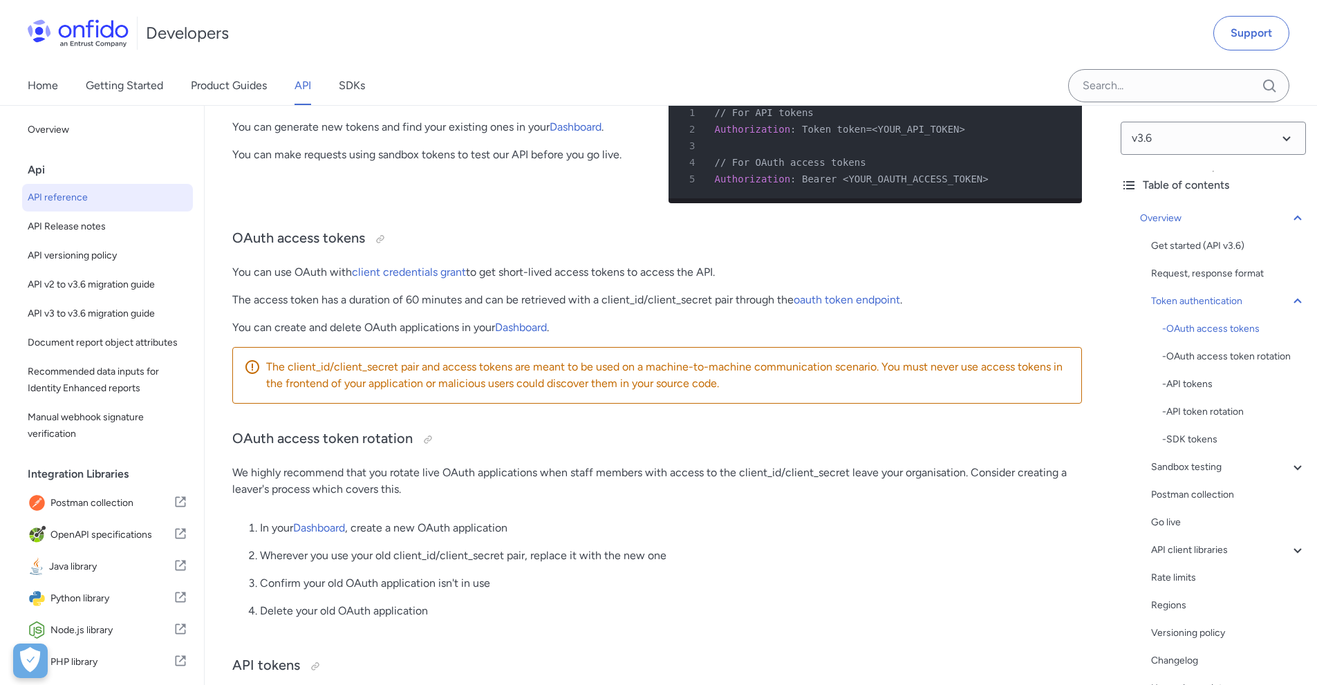
scroll to position [923, 0]
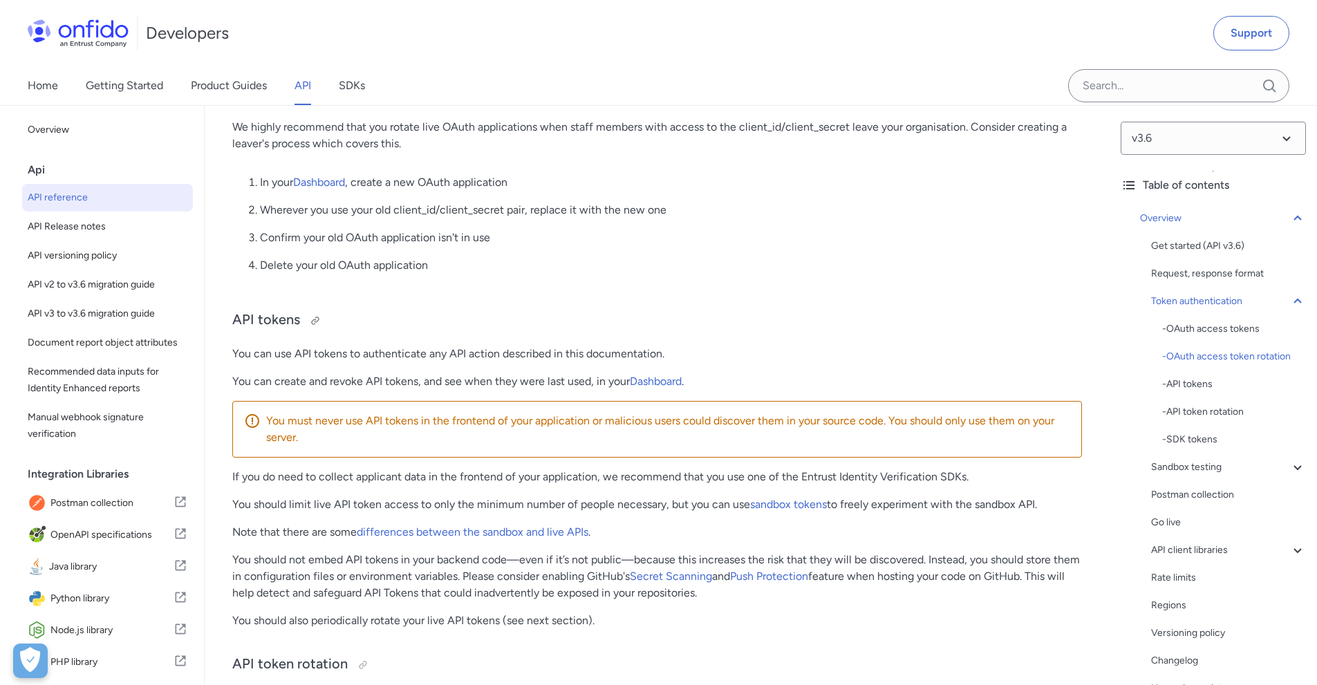
click at [586, 330] on h3 "API tokens" at bounding box center [657, 321] width 850 height 22
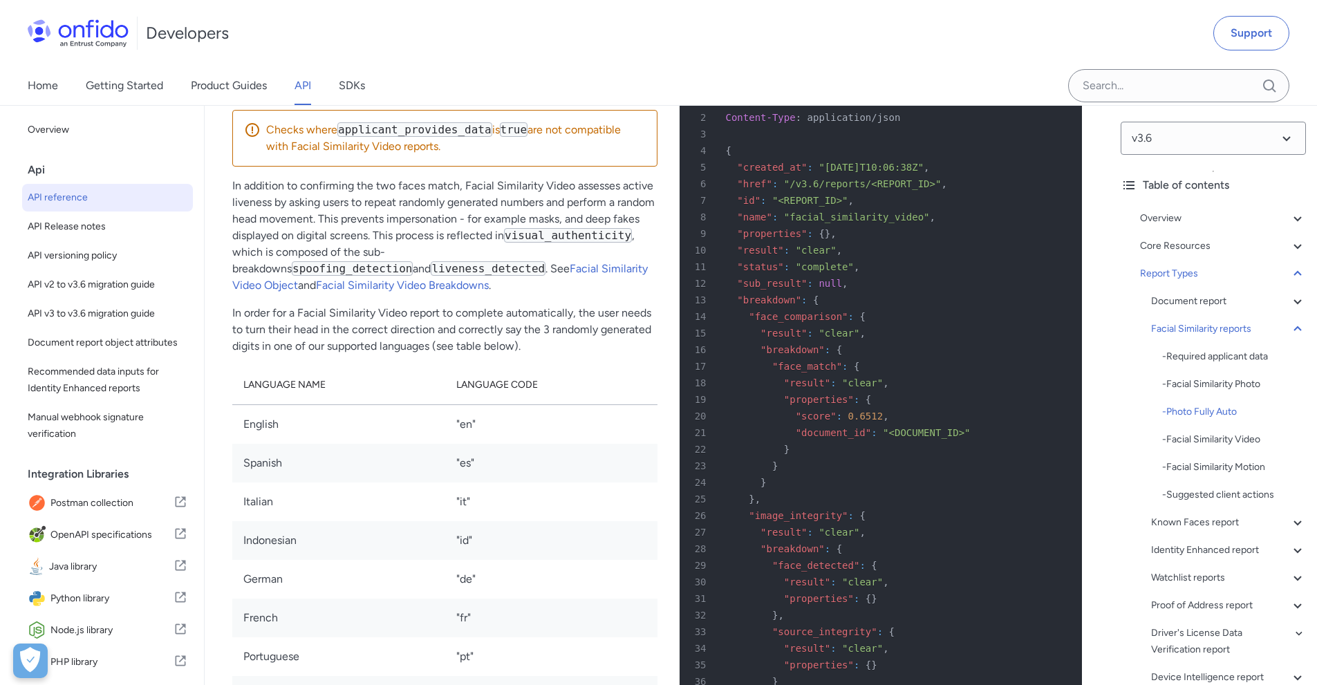
scroll to position [68186, 0]
